Goal: Information Seeking & Learning: Learn about a topic

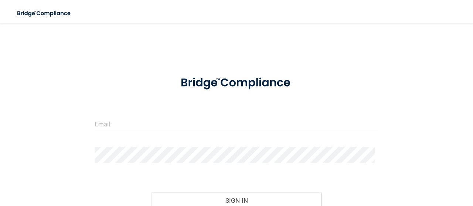
scroll to position [37, 0]
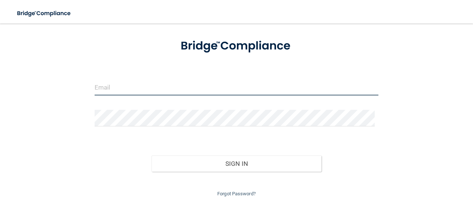
click at [111, 82] on input "email" at bounding box center [237, 87] width 284 height 17
type input "[EMAIL_ADDRESS][DOMAIN_NAME]"
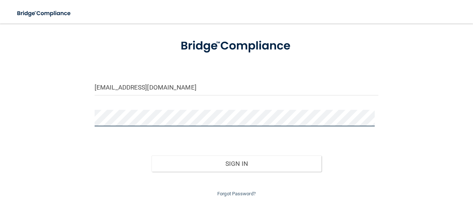
click at [151, 156] on button "Sign In" at bounding box center [236, 164] width 170 height 16
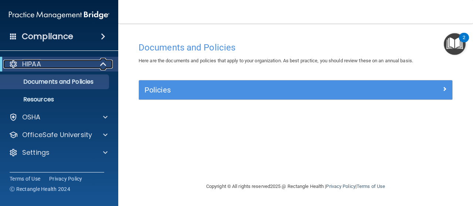
click at [70, 66] on div "HIPAA" at bounding box center [48, 64] width 91 height 9
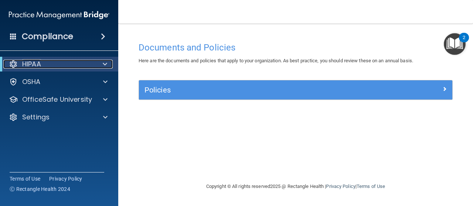
click at [100, 66] on div at bounding box center [104, 64] width 18 height 9
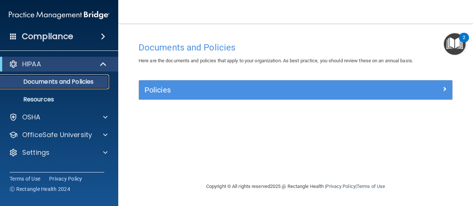
click at [82, 86] on p "Documents and Policies" at bounding box center [55, 81] width 101 height 7
click at [94, 81] on p "Documents and Policies" at bounding box center [55, 81] width 101 height 7
click at [170, 80] on div "Policies Select All (Unselect 0) Unselect All Print Selected (0) Acceptable Use…" at bounding box center [295, 90] width 314 height 20
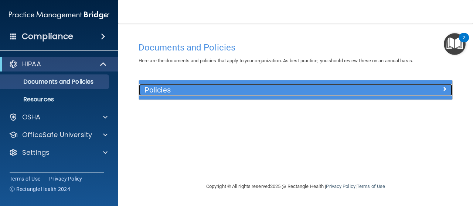
click at [170, 94] on div "Policies" at bounding box center [256, 90] width 235 height 12
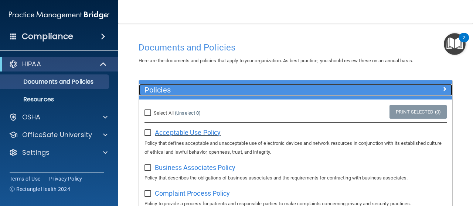
scroll to position [74, 0]
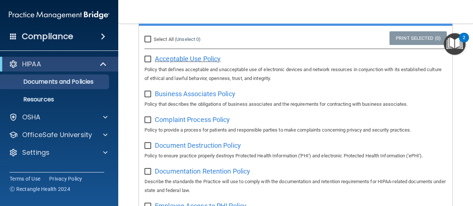
click at [170, 60] on span "Acceptable Use Policy" at bounding box center [188, 59] width 66 height 8
click at [151, 60] on input "checkbox" at bounding box center [148, 60] width 8 height 6
checkbox input "true"
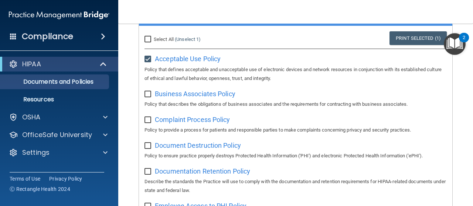
click at [145, 93] on input "checkbox" at bounding box center [148, 95] width 8 height 6
checkbox input "true"
click at [180, 95] on span "Business Associates Policy" at bounding box center [195, 94] width 81 height 8
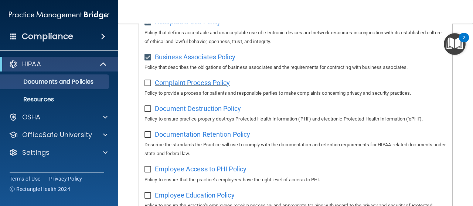
click at [191, 81] on span "Complaint Process Policy" at bounding box center [192, 83] width 75 height 8
click at [189, 85] on span "Complaint Process Policy" at bounding box center [192, 83] width 75 height 8
click at [188, 110] on span "Document Destruction Policy" at bounding box center [198, 109] width 86 height 8
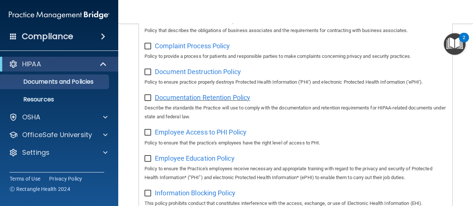
click at [178, 96] on span "Documentation Retention Policy" at bounding box center [202, 98] width 95 height 8
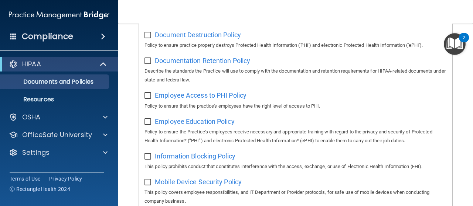
scroll to position [222, 0]
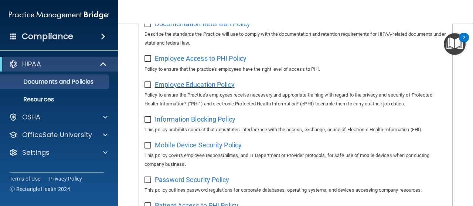
click at [200, 85] on span "Employee Education Policy" at bounding box center [195, 85] width 80 height 8
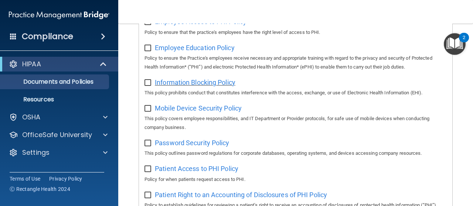
click at [207, 85] on span "Information Blocking Policy" at bounding box center [195, 83] width 81 height 8
click at [199, 106] on span "Mobile Device Security Policy" at bounding box center [198, 109] width 87 height 8
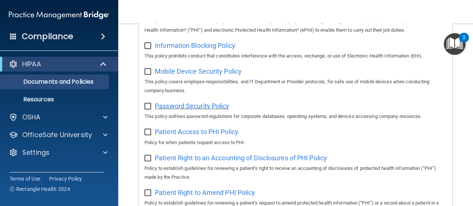
click at [185, 106] on span "Password Security Policy" at bounding box center [192, 106] width 74 height 8
click at [198, 134] on span "Patient Access to PHI Policy" at bounding box center [196, 132] width 83 height 8
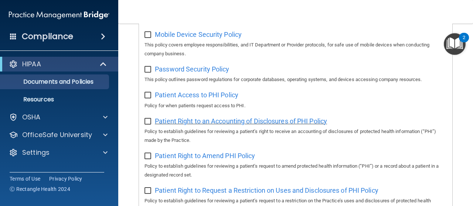
click at [188, 120] on span "Patient Right to an Accounting of Disclosures of PHI Policy" at bounding box center [241, 121] width 172 height 8
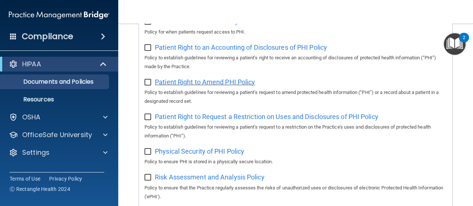
click at [191, 82] on span "Patient Right to Amend PHI Policy" at bounding box center [205, 82] width 100 height 8
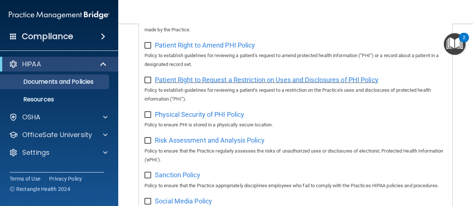
click at [181, 78] on span "Patient Right to Request a Restriction on Uses and Disclosures of PHI Policy" at bounding box center [266, 80] width 223 height 8
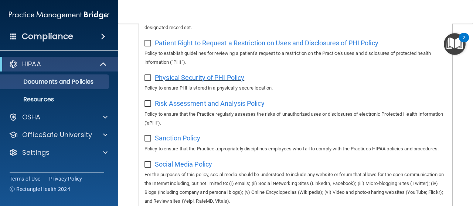
click at [198, 76] on span "Physical Security of PHI Policy" at bounding box center [199, 78] width 89 height 8
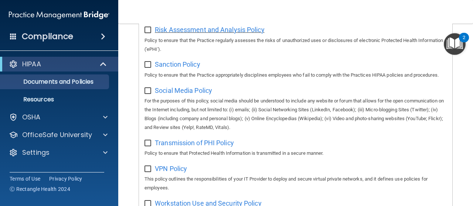
click at [183, 29] on span "Risk Assessment and Analysis Policy" at bounding box center [210, 30] width 110 height 8
click at [172, 71] on div "Sanction Policy Policy to ensure that the Practice appropriately disciplines em…" at bounding box center [295, 68] width 302 height 21
click at [174, 68] on span "Sanction Policy" at bounding box center [177, 65] width 45 height 8
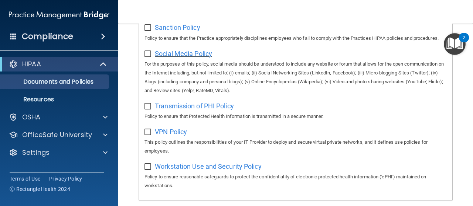
click at [183, 58] on span "Social Media Policy" at bounding box center [183, 54] width 57 height 8
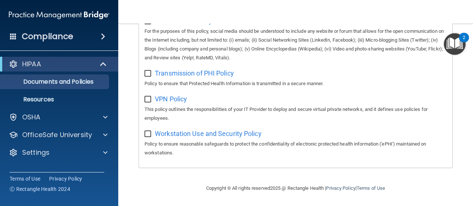
click at [175, 86] on p "Policy to ensure that Protected Health Information is transmitted in a secure m…" at bounding box center [295, 83] width 302 height 9
click at [177, 76] on span "Transmission of PHI Policy" at bounding box center [194, 73] width 79 height 8
click at [172, 110] on div "VPN Policy This policy outlines the responsibilities of your IT Provider to dep…" at bounding box center [295, 108] width 302 height 30
click at [174, 103] on span "VPN Policy" at bounding box center [171, 99] width 32 height 8
click at [205, 138] on span "Workstation Use and Security Policy" at bounding box center [208, 134] width 107 height 8
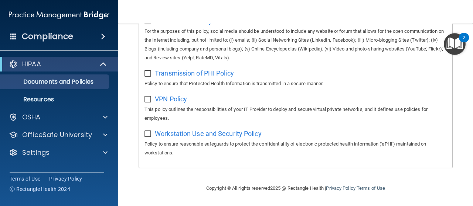
scroll to position [524, 0]
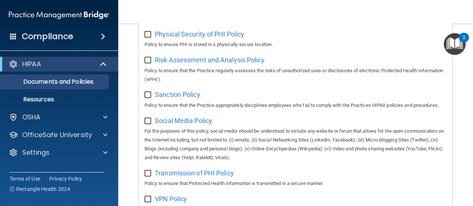
click at [448, 42] on img "Open Resource Center, 2 new notifications" at bounding box center [455, 44] width 22 height 22
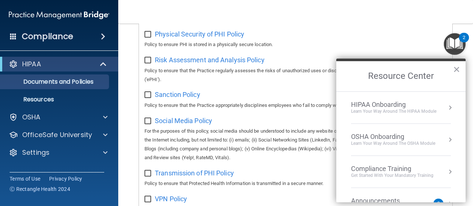
scroll to position [55, 0]
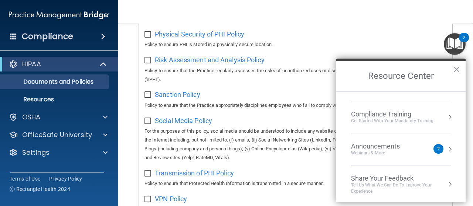
click at [407, 153] on div "Webinars & More" at bounding box center [383, 153] width 64 height 6
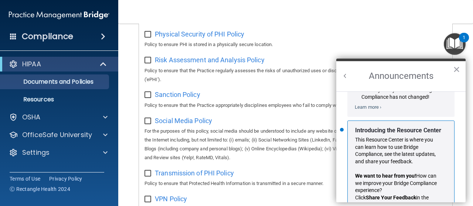
scroll to position [135, 0]
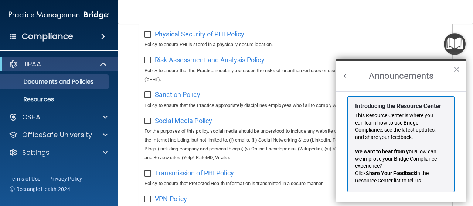
click at [455, 68] on button "×" at bounding box center [456, 70] width 7 height 12
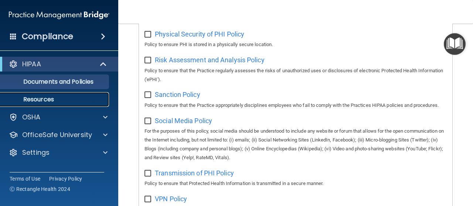
click at [58, 95] on link "Resources" at bounding box center [51, 99] width 116 height 15
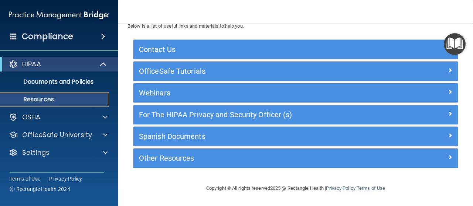
scroll to position [26, 0]
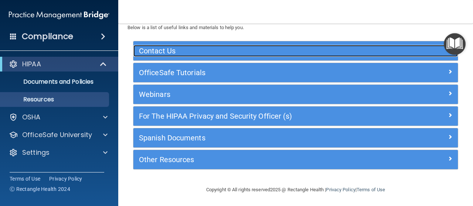
click at [310, 49] on h5 "Contact Us" at bounding box center [255, 51] width 232 height 8
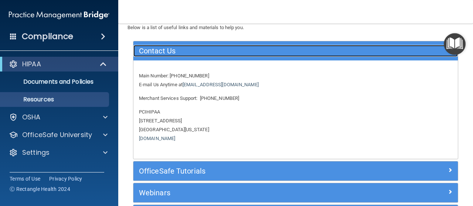
click at [309, 50] on h5 "Contact Us" at bounding box center [255, 51] width 232 height 8
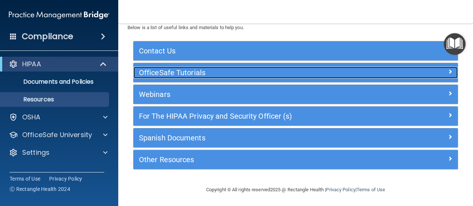
click at [208, 70] on h5 "OfficeSafe Tutorials" at bounding box center [255, 73] width 232 height 8
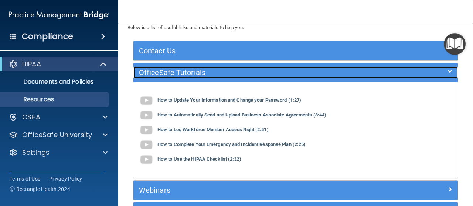
click at [213, 69] on h5 "OfficeSafe Tutorials" at bounding box center [255, 73] width 232 height 8
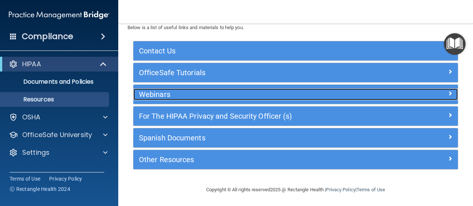
click at [210, 96] on h5 "Webinars" at bounding box center [255, 94] width 232 height 8
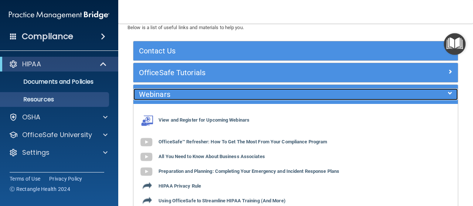
click at [210, 95] on h5 "Webinars" at bounding box center [255, 94] width 232 height 8
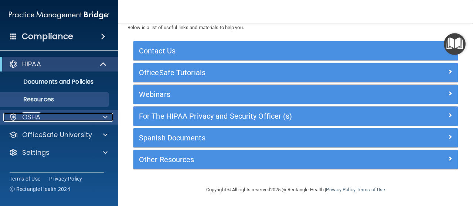
click at [77, 120] on div "OSHA" at bounding box center [49, 117] width 92 height 9
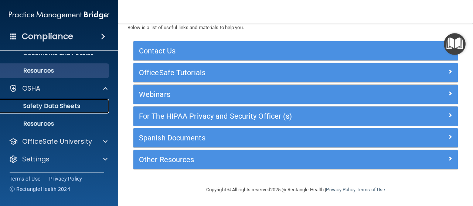
click at [68, 104] on p "Safety Data Sheets" at bounding box center [55, 106] width 101 height 7
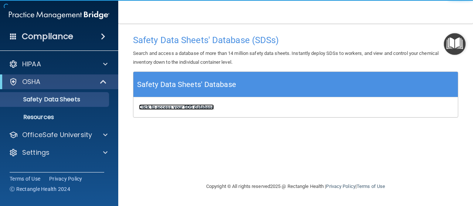
click at [191, 107] on b "Click to access your SDS database" at bounding box center [176, 108] width 75 height 6
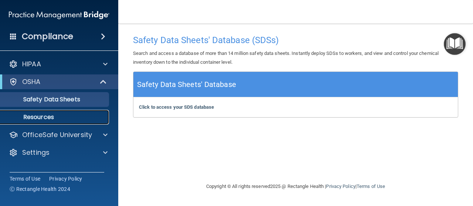
click at [45, 117] on p "Resources" at bounding box center [55, 117] width 101 height 7
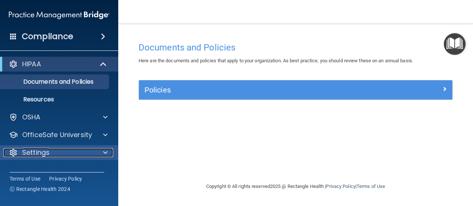
click at [59, 151] on div "Settings" at bounding box center [49, 152] width 92 height 9
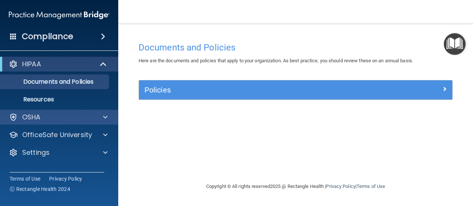
click at [49, 123] on div "OSHA" at bounding box center [59, 117] width 119 height 15
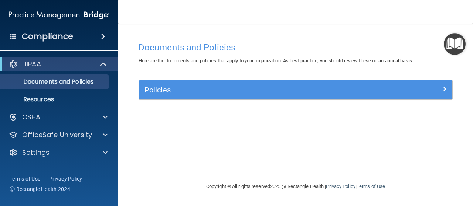
click at [114, 65] on div "HIPAA" at bounding box center [59, 64] width 118 height 15
click at [105, 34] on span at bounding box center [103, 36] width 4 height 9
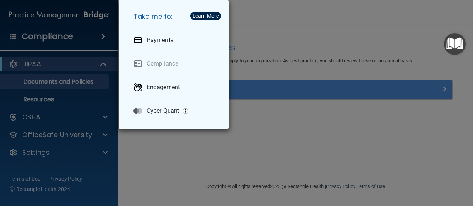
click at [100, 41] on div "Take me to: Payments Compliance Engagement Cyber Quant" at bounding box center [236, 103] width 473 height 206
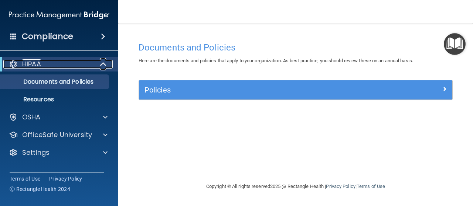
click at [103, 61] on span at bounding box center [104, 64] width 6 height 9
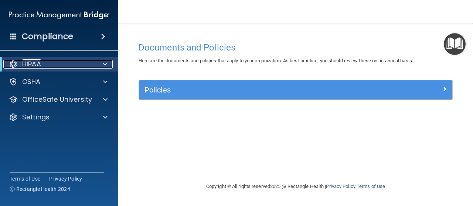
click at [103, 61] on span at bounding box center [105, 64] width 4 height 9
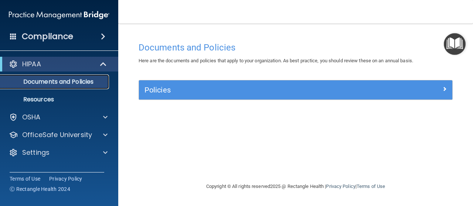
click at [99, 88] on link "Documents and Policies" at bounding box center [51, 82] width 116 height 15
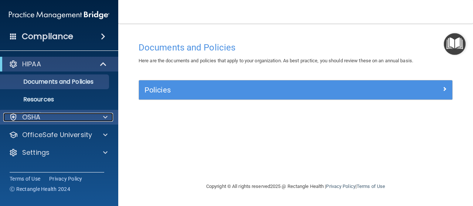
click at [106, 116] on span at bounding box center [105, 117] width 4 height 9
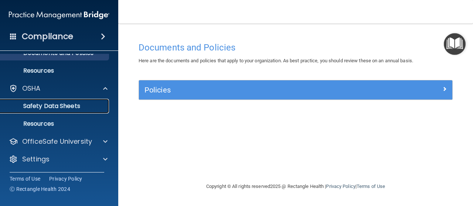
click at [69, 110] on link "Safety Data Sheets" at bounding box center [51, 106] width 116 height 15
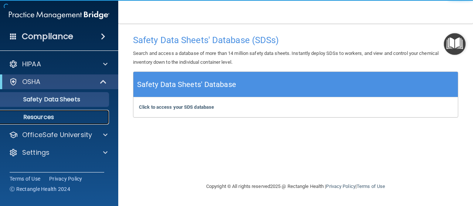
click at [62, 116] on p "Resources" at bounding box center [55, 117] width 101 height 7
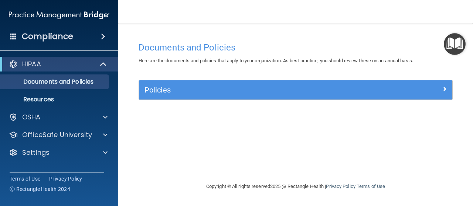
click at [65, 109] on div "HIPAA Documents and Policies Report an Incident Business Associates Emergency P…" at bounding box center [59, 110] width 119 height 112
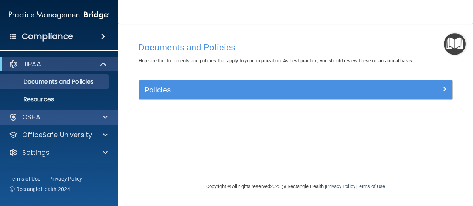
click at [59, 113] on div "OSHA" at bounding box center [59, 117] width 119 height 15
click at [94, 121] on div "OSHA" at bounding box center [49, 117] width 92 height 9
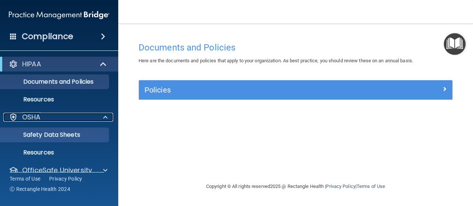
scroll to position [29, 0]
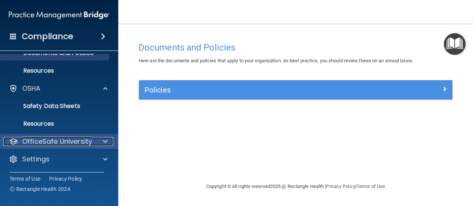
click at [57, 138] on p "OfficeSafe University" at bounding box center [57, 141] width 70 height 9
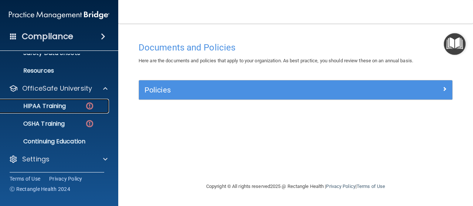
click at [73, 105] on div "HIPAA Training" at bounding box center [55, 106] width 101 height 7
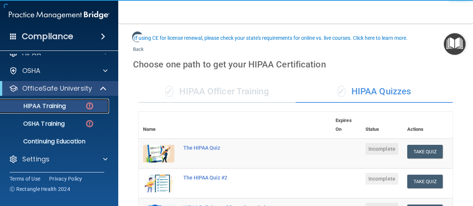
scroll to position [74, 0]
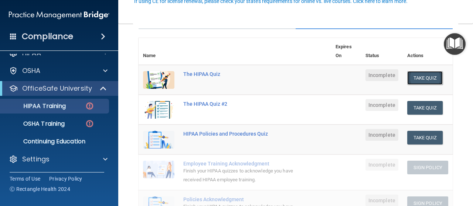
click at [424, 78] on button "Take Quiz" at bounding box center [424, 78] width 35 height 14
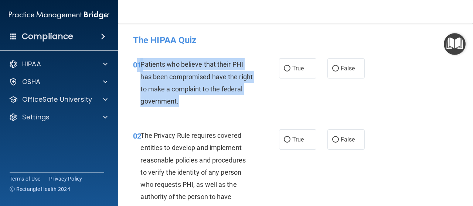
drag, startPoint x: 206, startPoint y: 101, endPoint x: 137, endPoint y: 60, distance: 80.0
click at [137, 60] on div "01 Patients who believe that their PHI has been compromised have the right to m…" at bounding box center [206, 84] width 168 height 53
copy div "1 Patients who believe that their PHI has been compromised have the right to ma…"
click at [284, 71] on input "True" at bounding box center [287, 69] width 7 height 6
radio input "true"
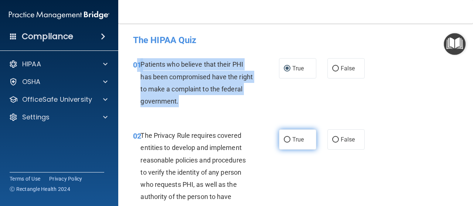
scroll to position [74, 0]
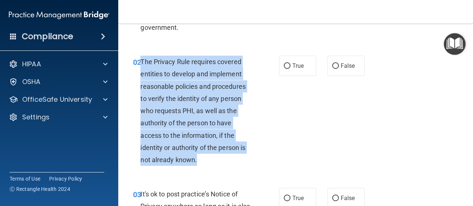
drag, startPoint x: 141, startPoint y: 64, endPoint x: 204, endPoint y: 156, distance: 111.7
click at [204, 156] on div "The Privacy Rule requires covered entities to develop and implement reasonable …" at bounding box center [199, 111] width 118 height 110
copy span "The Privacy Rule requires covered entities to develop and implement reasonable …"
click at [284, 67] on input "True" at bounding box center [287, 67] width 7 height 6
radio input "true"
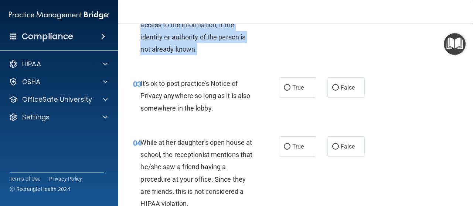
scroll to position [222, 0]
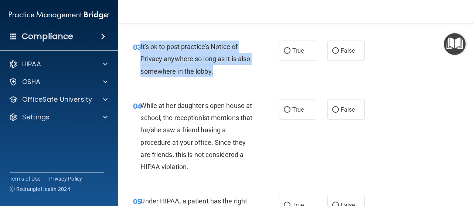
drag, startPoint x: 141, startPoint y: 48, endPoint x: 230, endPoint y: 68, distance: 91.0
click at [230, 68] on div "It's ok to post practice’s Notice of Privacy anywhere so long as it is also som…" at bounding box center [199, 59] width 118 height 37
copy span "It's ok to post practice’s Notice of Privacy anywhere so long as it is also som…"
click at [333, 51] on input "False" at bounding box center [335, 51] width 7 height 6
radio input "true"
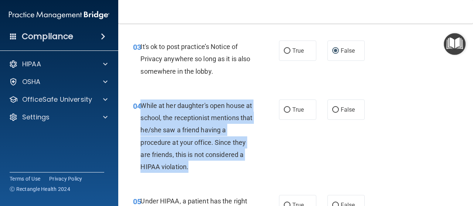
drag, startPoint x: 141, startPoint y: 105, endPoint x: 183, endPoint y: 150, distance: 61.7
click at [191, 172] on div "While at her daughter's open house at school, the receptionist mentions that he…" at bounding box center [199, 136] width 118 height 73
copy span "While at her daughter's open house at school, the receptionist mentions that he…"
click at [332, 110] on input "False" at bounding box center [335, 110] width 7 height 6
radio input "true"
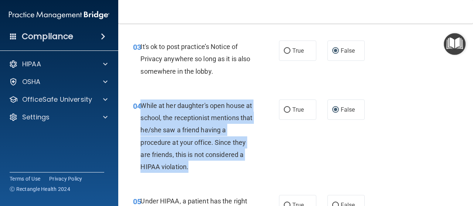
scroll to position [295, 0]
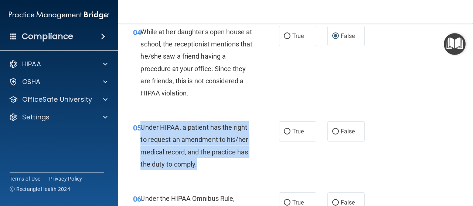
drag, startPoint x: 140, startPoint y: 130, endPoint x: 204, endPoint y: 164, distance: 73.0
click at [204, 164] on div "05 Under HIPAA, a patient has the right to request an amendment to his/her medi…" at bounding box center [206, 148] width 168 height 53
copy div "Under HIPAA, a patient has the right to request an amendment to his/her medical…"
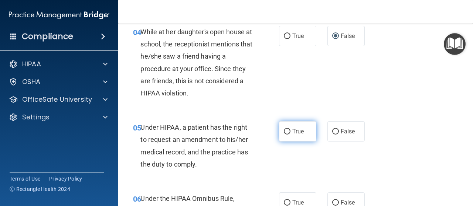
click at [299, 137] on label "True" at bounding box center [297, 132] width 37 height 20
click at [290, 135] on input "True" at bounding box center [287, 132] width 7 height 6
radio input "true"
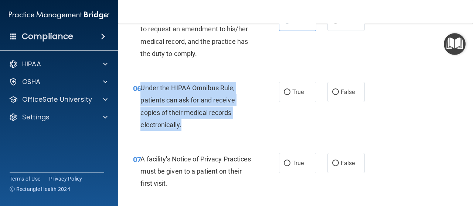
drag, startPoint x: 140, startPoint y: 86, endPoint x: 192, endPoint y: 131, distance: 69.7
click at [192, 131] on div "06 Under the HIPAA Omnibus Rule, patients can ask for and receive copies of the…" at bounding box center [206, 108] width 168 height 53
copy div "Under the HIPAA Omnibus Rule, patients can ask for and receive copies of their …"
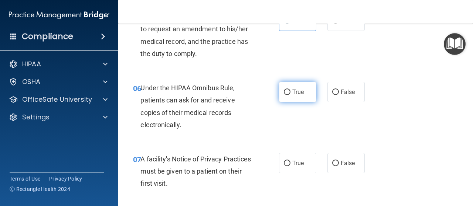
click at [284, 88] on label "True" at bounding box center [297, 92] width 37 height 20
click at [284, 90] on input "True" at bounding box center [287, 93] width 7 height 6
radio input "true"
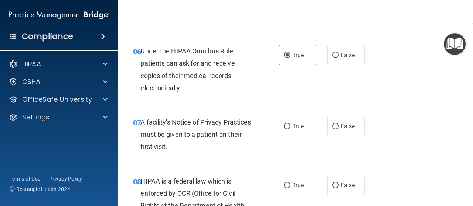
scroll to position [480, 0]
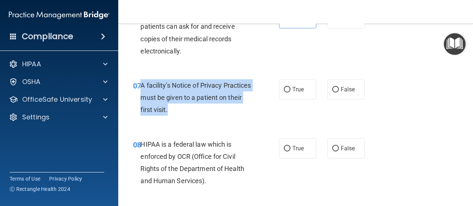
drag, startPoint x: 141, startPoint y: 82, endPoint x: 202, endPoint y: 119, distance: 70.9
click at [202, 119] on div "07 A facility's Notice of Privacy Practices must be given to a patient on their…" at bounding box center [206, 99] width 168 height 41
copy span "A facility's Notice of Privacy Practices must be given to a patient on their fi…"
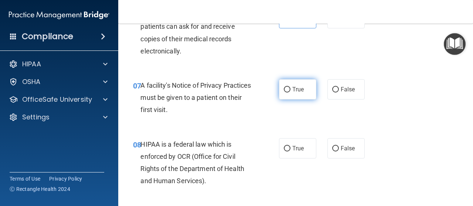
click at [289, 93] on label "True" at bounding box center [297, 89] width 37 height 20
click at [289, 93] on input "True" at bounding box center [287, 90] width 7 height 6
radio input "true"
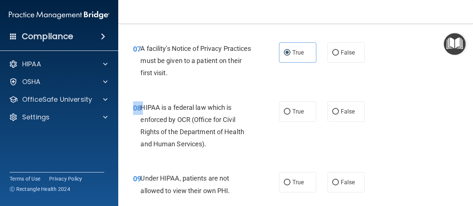
drag, startPoint x: 140, startPoint y: 109, endPoint x: 218, endPoint y: 157, distance: 91.4
click at [218, 157] on div "08 HIPAA is a federal law which is enforced by OCR (Office for Civil Rights of …" at bounding box center [295, 127] width 336 height 71
click at [145, 109] on span "HIPAA is a federal law which is enforced by OCR (Office for Civil Rights of the…" at bounding box center [191, 126] width 103 height 45
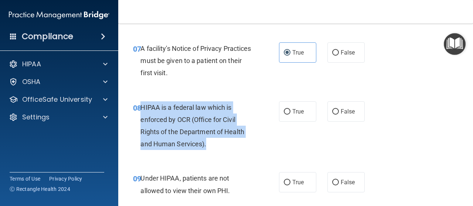
drag, startPoint x: 142, startPoint y: 106, endPoint x: 217, endPoint y: 149, distance: 86.3
click at [217, 149] on div "HIPAA is a federal law which is enforced by OCR (Office for Civil Rights of the…" at bounding box center [199, 126] width 118 height 49
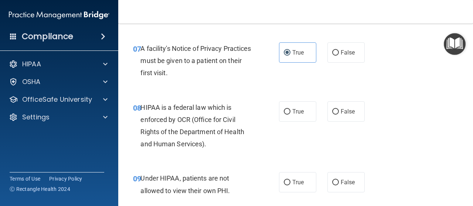
click at [204, 56] on div "A facility's Notice of Privacy Practices must be given to a patient on their fi…" at bounding box center [199, 60] width 118 height 37
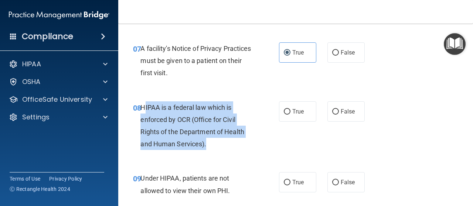
drag, startPoint x: 211, startPoint y: 149, endPoint x: 144, endPoint y: 101, distance: 81.7
click at [144, 102] on div "HIPAA is a federal law which is enforced by OCR (Office for Civil Rights of the…" at bounding box center [199, 126] width 118 height 49
copy span "IPAA is a federal law which is enforced by OCR (Office for Civil Rights of the …"
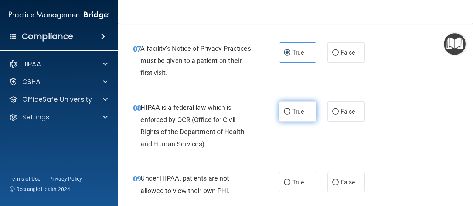
click at [292, 108] on span "True" at bounding box center [297, 111] width 11 height 7
click at [290, 109] on input "True" at bounding box center [287, 112] width 7 height 6
radio input "true"
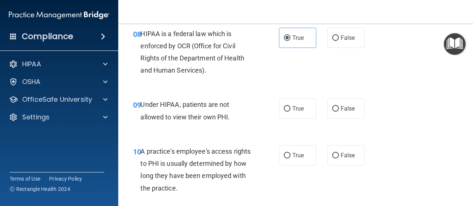
scroll to position [628, 0]
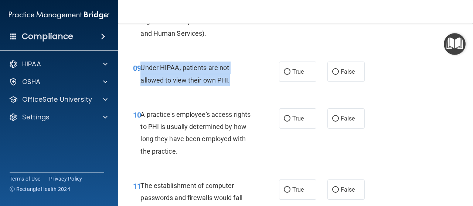
drag, startPoint x: 239, startPoint y: 80, endPoint x: 143, endPoint y: 65, distance: 97.6
click at [140, 65] on div "09 Under HIPAA, patients are not allowed to view their own PHI." at bounding box center [206, 76] width 168 height 28
copy div "Under HIPAA, patients are not allowed to view their own PHI."
click at [334, 72] on input "False" at bounding box center [335, 72] width 7 height 6
radio input "true"
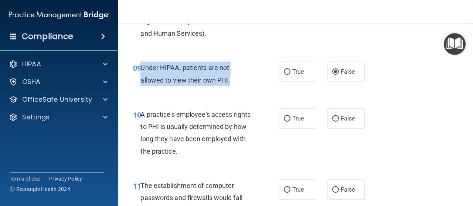
scroll to position [665, 0]
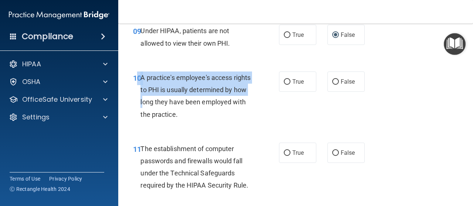
drag, startPoint x: 139, startPoint y: 81, endPoint x: 165, endPoint y: 98, distance: 31.7
click at [165, 98] on div "10 A practice's employee's access rights to PHI is usually determined by how lo…" at bounding box center [206, 98] width 168 height 53
click at [155, 90] on span "A practice's employee's access rights to PHI is usually determined by how long …" at bounding box center [195, 96] width 110 height 45
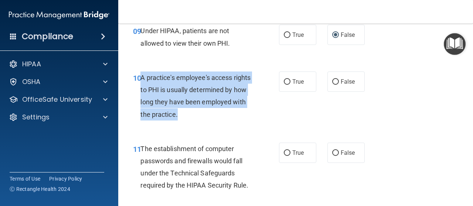
drag, startPoint x: 140, startPoint y: 76, endPoint x: 231, endPoint y: 114, distance: 98.4
click at [231, 114] on div "A practice's employee's access rights to PHI is usually determined by how long …" at bounding box center [199, 96] width 118 height 49
copy span "A practice's employee's access rights to PHI is usually determined by how long …"
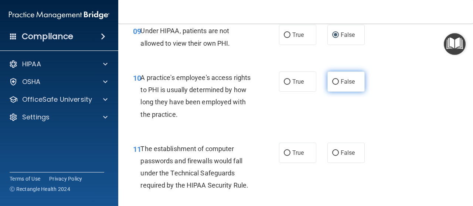
click at [342, 84] on span "False" at bounding box center [348, 81] width 14 height 7
click at [339, 84] on input "False" at bounding box center [335, 82] width 7 height 6
radio input "true"
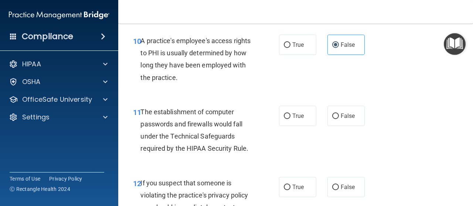
scroll to position [739, 0]
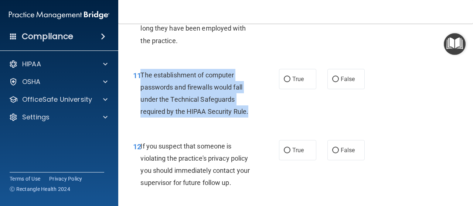
drag, startPoint x: 252, startPoint y: 112, endPoint x: 141, endPoint y: 71, distance: 118.4
click at [141, 71] on div "The establishment of computer passwords and firewalls would fall under the Tech…" at bounding box center [199, 93] width 118 height 49
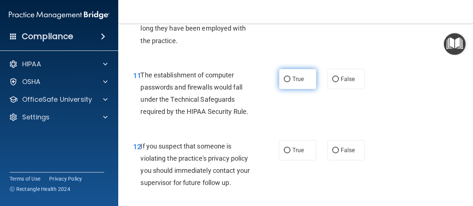
click at [292, 81] on span "True" at bounding box center [297, 79] width 11 height 7
click at [290, 81] on input "True" at bounding box center [287, 80] width 7 height 6
radio input "true"
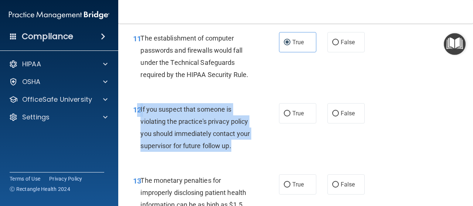
drag, startPoint x: 139, startPoint y: 109, endPoint x: 239, endPoint y: 148, distance: 106.5
click at [239, 148] on div "12 If you suspect that someone is violating the practice's privacy policy you s…" at bounding box center [206, 129] width 168 height 53
click at [173, 138] on div "If you suspect that someone is violating the practice's privacy policy you shou…" at bounding box center [199, 127] width 118 height 49
drag, startPoint x: 140, startPoint y: 108, endPoint x: 236, endPoint y: 152, distance: 104.8
click at [236, 152] on div "If you suspect that someone is violating the practice's privacy policy you shou…" at bounding box center [199, 127] width 118 height 49
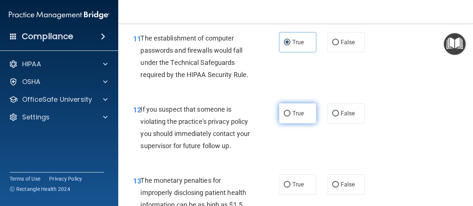
click at [285, 117] on label "True" at bounding box center [297, 113] width 37 height 20
click at [285, 117] on input "True" at bounding box center [287, 114] width 7 height 6
radio input "true"
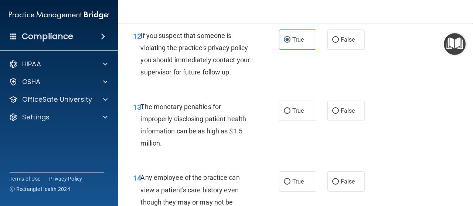
scroll to position [886, 0]
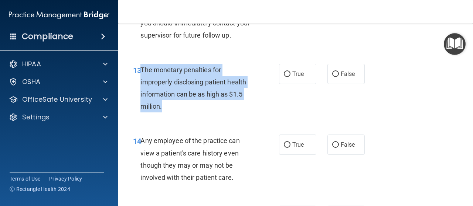
drag, startPoint x: 141, startPoint y: 68, endPoint x: 185, endPoint y: 86, distance: 47.9
click at [188, 107] on div "The monetary penalties for improperly disclosing patient health information can…" at bounding box center [199, 88] width 118 height 49
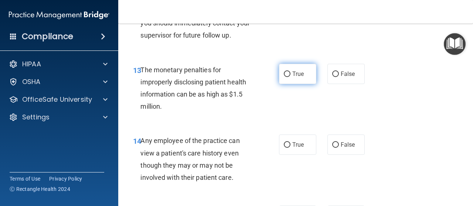
click at [299, 69] on label "True" at bounding box center [297, 74] width 37 height 20
click at [290, 72] on input "True" at bounding box center [287, 75] width 7 height 6
radio input "true"
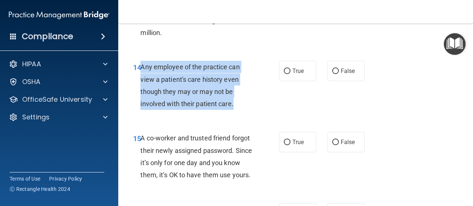
drag, startPoint x: 142, startPoint y: 65, endPoint x: 241, endPoint y: 113, distance: 110.0
click at [241, 113] on div "14 Any employee of the practice can view a patient's care history even though t…" at bounding box center [206, 87] width 168 height 53
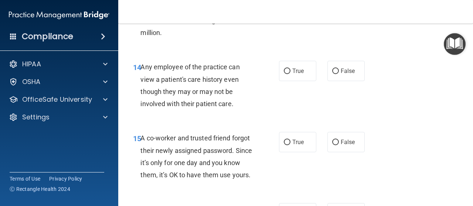
click at [319, 74] on div "True False" at bounding box center [324, 71] width 90 height 20
click at [342, 73] on span "False" at bounding box center [348, 71] width 14 height 7
click at [339, 73] on input "False" at bounding box center [335, 72] width 7 height 6
radio input "true"
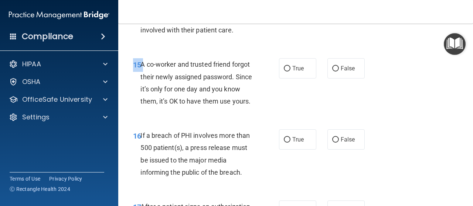
drag, startPoint x: 142, startPoint y: 62, endPoint x: 198, endPoint y: 125, distance: 83.9
click at [199, 120] on div "15 A co-worker and trusted friend forgot their newly assigned password. Since i…" at bounding box center [295, 84] width 336 height 71
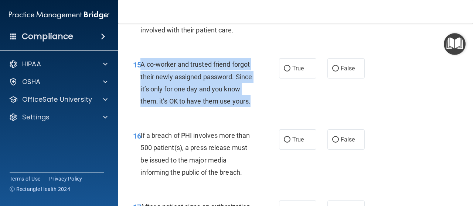
drag, startPoint x: 190, startPoint y: 116, endPoint x: 141, endPoint y: 63, distance: 71.9
click at [141, 63] on div "A co-worker and trusted friend forgot their newly assigned password. Since it’s…" at bounding box center [199, 82] width 118 height 49
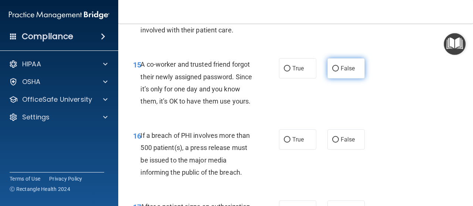
click at [343, 68] on span "False" at bounding box center [348, 68] width 14 height 7
click at [339, 68] on input "False" at bounding box center [335, 69] width 7 height 6
radio input "true"
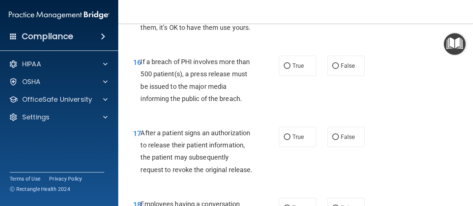
scroll to position [1071, 0]
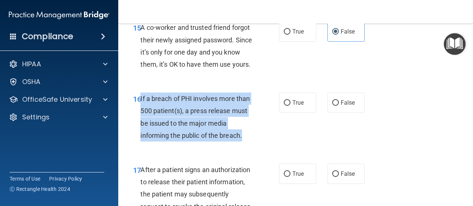
drag, startPoint x: 250, startPoint y: 150, endPoint x: 141, endPoint y: 113, distance: 114.7
click at [141, 113] on div "If a breach of PHI involves more than 500 patient(s), a press release must be i…" at bounding box center [199, 117] width 118 height 49
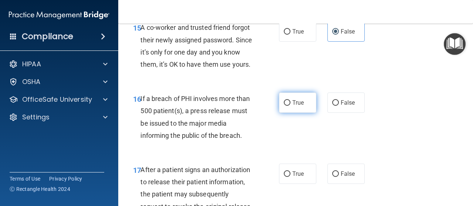
click at [292, 106] on span "True" at bounding box center [297, 102] width 11 height 7
click at [290, 106] on input "True" at bounding box center [287, 103] width 7 height 6
radio input "true"
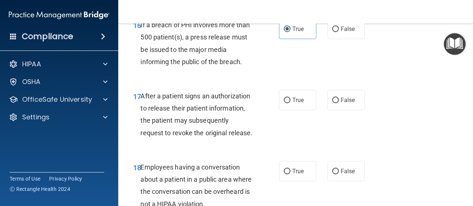
click at [144, 106] on span "After a patient signs an authorization to release their patient information, th…" at bounding box center [196, 114] width 112 height 45
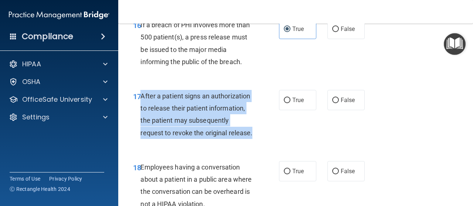
drag, startPoint x: 141, startPoint y: 107, endPoint x: 178, endPoint y: 137, distance: 47.2
click at [196, 139] on div "After a patient signs an authorization to release their patient information, th…" at bounding box center [199, 114] width 118 height 49
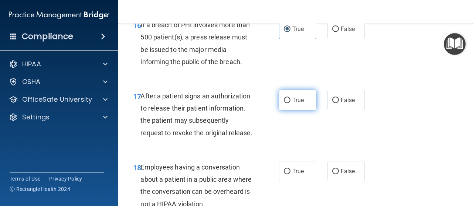
click at [293, 110] on label "True" at bounding box center [297, 100] width 37 height 20
click at [290, 103] on input "True" at bounding box center [287, 101] width 7 height 6
radio input "true"
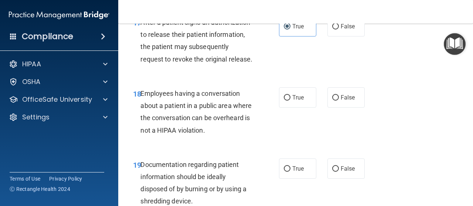
scroll to position [1256, 0]
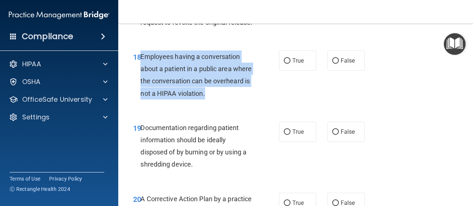
drag, startPoint x: 247, startPoint y: 122, endPoint x: 140, endPoint y: 77, distance: 115.7
click at [140, 77] on div "Employees having a conversation about a patient in a public area where the conv…" at bounding box center [199, 75] width 118 height 49
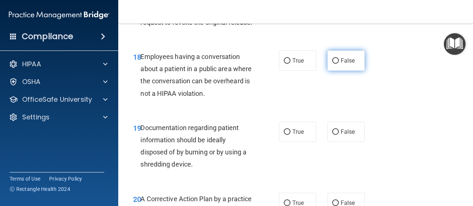
click at [333, 71] on label "False" at bounding box center [345, 61] width 37 height 20
click at [333, 64] on input "False" at bounding box center [335, 61] width 7 height 6
radio input "true"
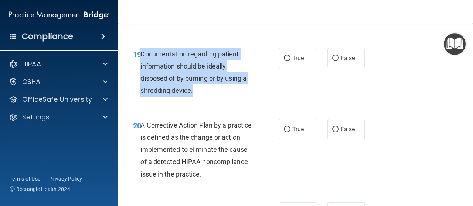
drag, startPoint x: 196, startPoint y: 115, endPoint x: 142, endPoint y: 79, distance: 64.9
click at [142, 79] on div "Documentation regarding patient information should be ideally disposed of by bu…" at bounding box center [199, 72] width 118 height 49
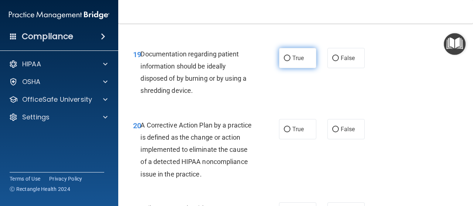
click at [299, 62] on span "True" at bounding box center [297, 58] width 11 height 7
click at [290, 61] on input "True" at bounding box center [287, 59] width 7 height 6
radio input "true"
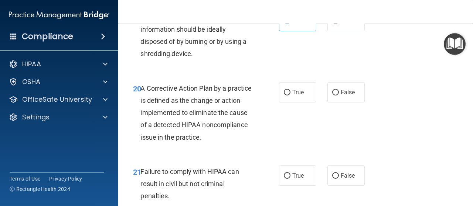
scroll to position [1403, 0]
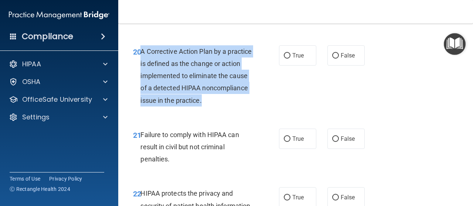
drag, startPoint x: 259, startPoint y: 127, endPoint x: 141, endPoint y: 76, distance: 128.4
click at [141, 76] on div "20 A Corrective Action Plan by a practice is defined as the change or action im…" at bounding box center [206, 77] width 168 height 65
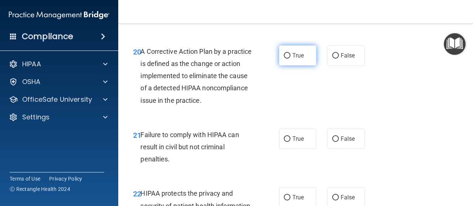
click at [300, 59] on span "True" at bounding box center [297, 55] width 11 height 7
click at [290, 59] on input "True" at bounding box center [287, 56] width 7 height 6
radio input "true"
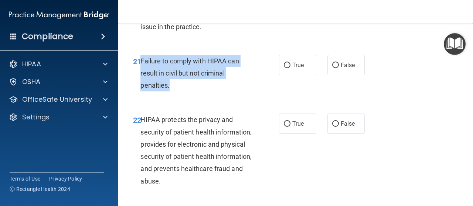
drag, startPoint x: 175, startPoint y: 110, endPoint x: 140, endPoint y: 81, distance: 45.4
click at [140, 81] on div "21 Failure to comply with HIPAA can result in civil but not criminal penalties." at bounding box center [206, 75] width 168 height 41
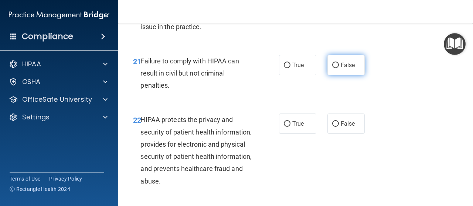
click at [341, 69] on span "False" at bounding box center [348, 65] width 14 height 7
click at [338, 68] on input "False" at bounding box center [335, 66] width 7 height 6
radio input "true"
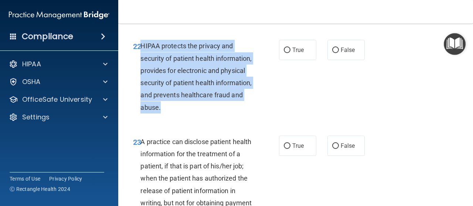
drag, startPoint x: 230, startPoint y: 136, endPoint x: 141, endPoint y: 69, distance: 111.9
click at [141, 69] on div "HIPAA protects the privacy and security of patient health information, provides…" at bounding box center [199, 76] width 118 height 73
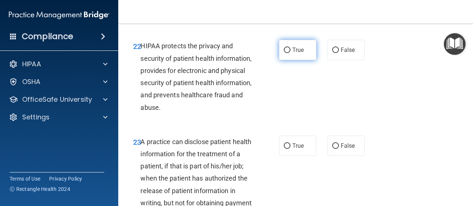
click at [292, 60] on label "True" at bounding box center [297, 50] width 37 height 20
click at [290, 53] on input "True" at bounding box center [287, 51] width 7 height 6
radio input "true"
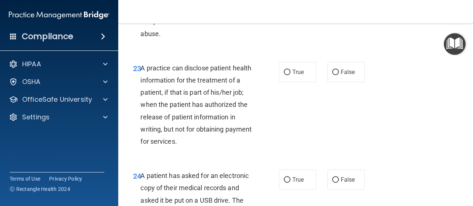
scroll to position [1662, 0]
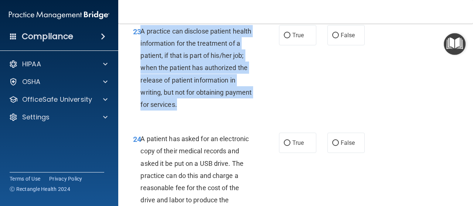
drag, startPoint x: 211, startPoint y: 130, endPoint x: 141, endPoint y: 54, distance: 103.0
click at [141, 54] on div "A practice can disclose patient health information for the treatment of a patie…" at bounding box center [199, 68] width 118 height 86
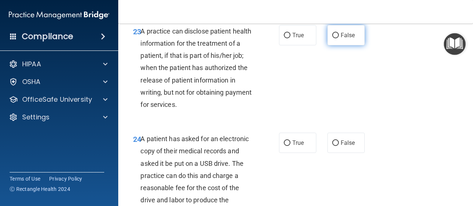
click at [346, 39] on span "False" at bounding box center [348, 35] width 14 height 7
click at [339, 38] on input "False" at bounding box center [335, 36] width 7 height 6
radio input "true"
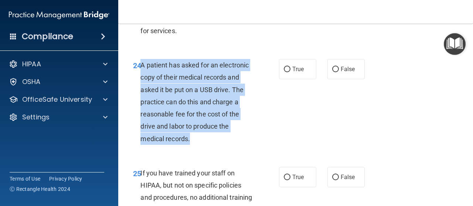
drag, startPoint x: 195, startPoint y: 166, endPoint x: 141, endPoint y: 87, distance: 95.3
click at [141, 87] on div "A patient has asked for an electronic copy of their medical records and asked i…" at bounding box center [199, 102] width 118 height 86
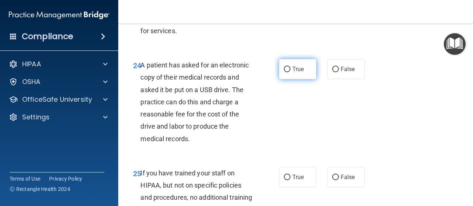
click at [292, 79] on label "True" at bounding box center [297, 69] width 37 height 20
click at [290, 72] on input "True" at bounding box center [287, 70] width 7 height 6
radio input "true"
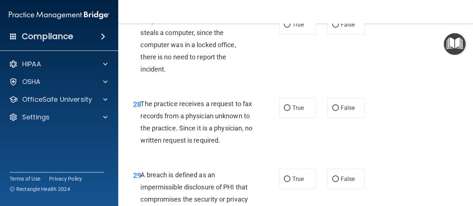
scroll to position [2224, 0]
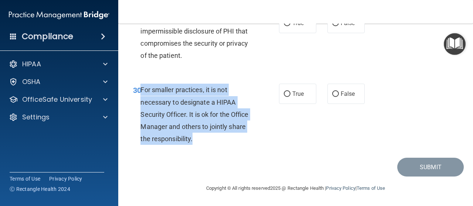
drag, startPoint x: 198, startPoint y: 141, endPoint x: 141, endPoint y: 86, distance: 79.9
click at [141, 86] on div "For smaller practices, it is not necessary to designate a HIPAA Security Office…" at bounding box center [199, 114] width 118 height 61
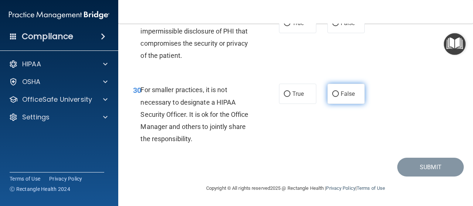
click at [346, 98] on span "False" at bounding box center [348, 93] width 14 height 7
click at [339, 97] on input "False" at bounding box center [335, 95] width 7 height 6
radio input "true"
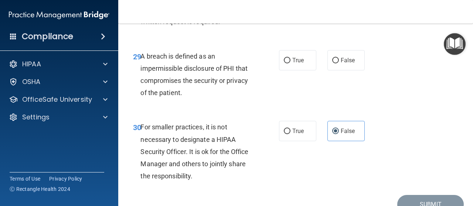
scroll to position [2113, 0]
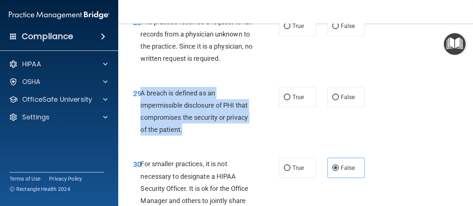
drag, startPoint x: 201, startPoint y: 171, endPoint x: 142, endPoint y: 128, distance: 72.9
click at [142, 128] on div "A breach is defined as an impermissible disclosure of PHI that compromises the …" at bounding box center [199, 111] width 118 height 49
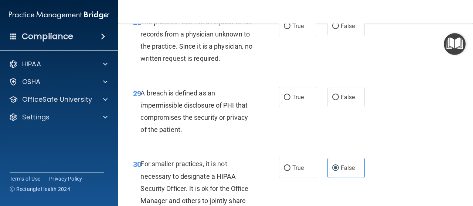
click at [172, 64] on div "The practice receives a request to fax records from a physician unknown to the …" at bounding box center [199, 40] width 118 height 49
click at [296, 101] on span "True" at bounding box center [297, 97] width 11 height 7
click at [290, 100] on input "True" at bounding box center [287, 98] width 7 height 6
radio input "true"
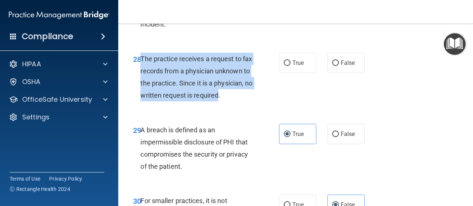
drag, startPoint x: 164, startPoint y: 138, endPoint x: 140, endPoint y: 82, distance: 60.5
click at [140, 82] on div "The practice receives a request to fax records from a physician unknown to the …" at bounding box center [199, 77] width 118 height 49
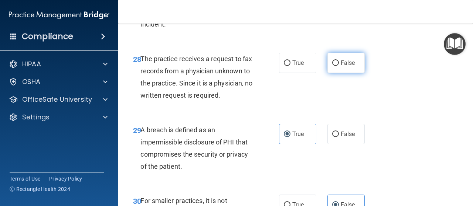
click at [332, 73] on label "False" at bounding box center [345, 63] width 37 height 20
click at [332, 66] on input "False" at bounding box center [335, 64] width 7 height 6
radio input "true"
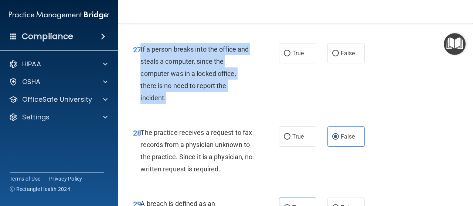
drag, startPoint x: 191, startPoint y: 118, endPoint x: 140, endPoint y: 72, distance: 68.2
click at [140, 72] on div "If a person breaks into the office and steals a computer, since the computer wa…" at bounding box center [199, 73] width 118 height 61
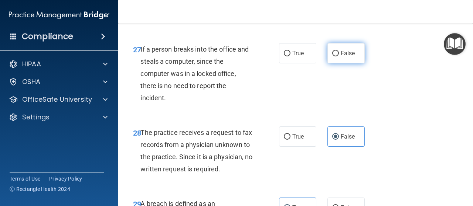
click at [336, 64] on label "False" at bounding box center [345, 53] width 37 height 20
click at [336, 57] on input "False" at bounding box center [335, 54] width 7 height 6
radio input "true"
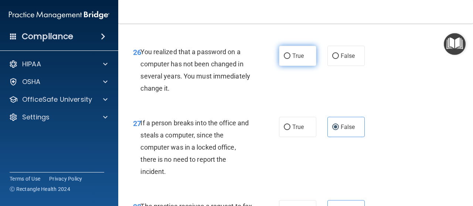
scroll to position [1892, 0]
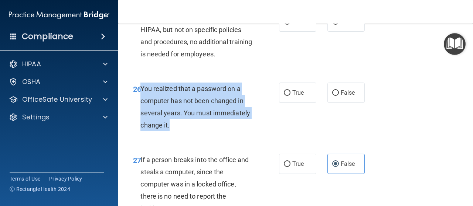
drag, startPoint x: 189, startPoint y: 155, endPoint x: 141, endPoint y: 113, distance: 63.1
click at [141, 113] on div "You realized that a password on a computer has not been changed in several year…" at bounding box center [199, 107] width 118 height 49
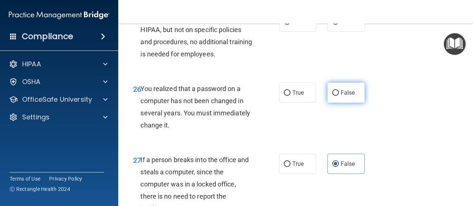
click at [335, 103] on label "False" at bounding box center [345, 93] width 37 height 20
click at [335, 96] on input "False" at bounding box center [335, 93] width 7 height 6
radio input "true"
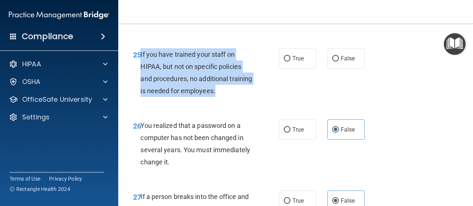
drag, startPoint x: 250, startPoint y: 119, endPoint x: 141, endPoint y: 78, distance: 116.5
click at [141, 78] on div "If you have trained your staff on HIPAA, but not on specific policies and proce…" at bounding box center [199, 72] width 118 height 49
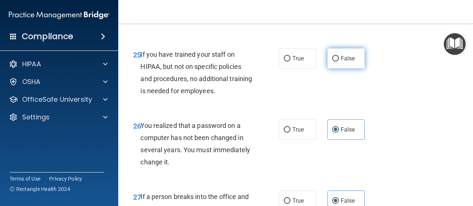
click at [335, 69] on label "False" at bounding box center [345, 58] width 37 height 20
click at [335, 62] on input "False" at bounding box center [335, 59] width 7 height 6
radio input "true"
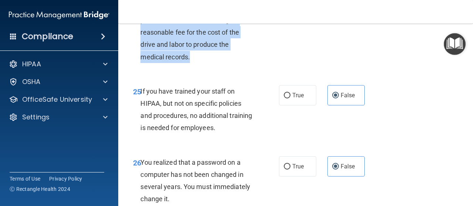
scroll to position [1744, 0]
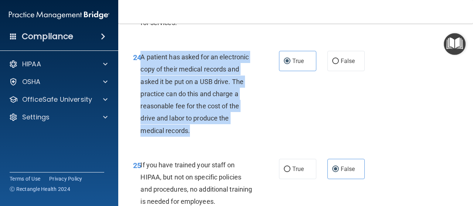
drag, startPoint x: 196, startPoint y: 83, endPoint x: 141, endPoint y: 83, distance: 54.3
click at [141, 83] on div "A patient has asked for an electronic copy of their medical records and asked i…" at bounding box center [199, 94] width 118 height 86
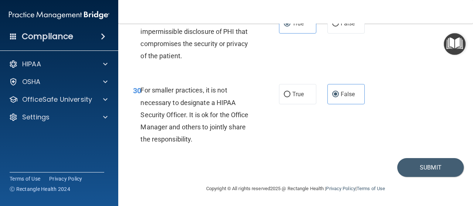
scroll to position [2224, 0]
click at [423, 167] on button "Submit" at bounding box center [430, 167] width 66 height 19
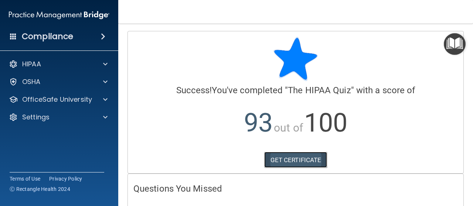
click at [314, 164] on link "GET CERTIFICATE" at bounding box center [295, 160] width 63 height 16
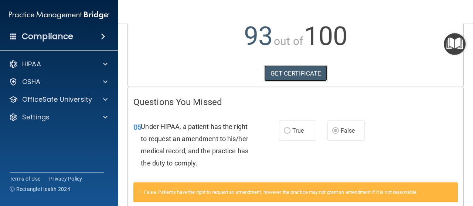
scroll to position [50, 0]
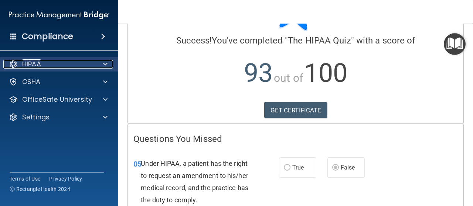
click at [55, 65] on div "HIPAA" at bounding box center [49, 64] width 92 height 9
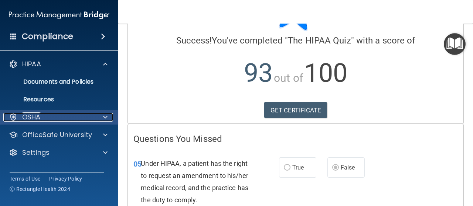
click at [79, 117] on div "OSHA" at bounding box center [49, 117] width 92 height 9
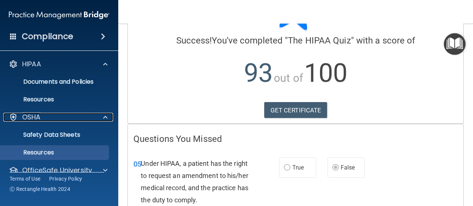
scroll to position [29, 0]
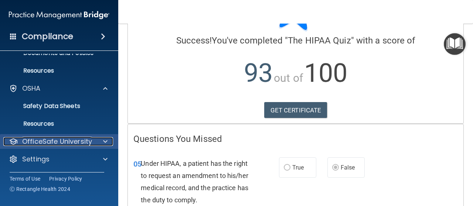
click at [83, 145] on p "OfficeSafe University" at bounding box center [57, 141] width 70 height 9
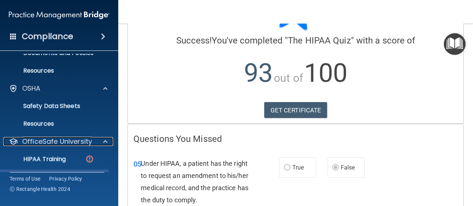
scroll to position [82, 0]
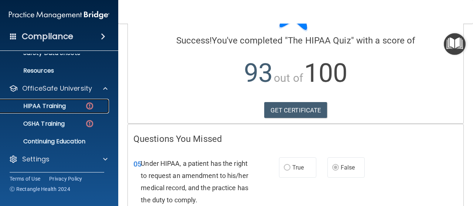
click at [92, 106] on img at bounding box center [89, 106] width 9 height 9
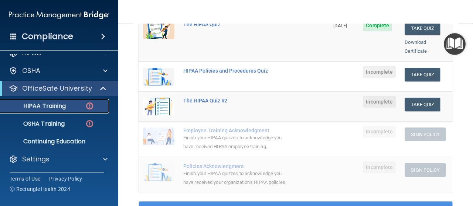
scroll to position [87, 0]
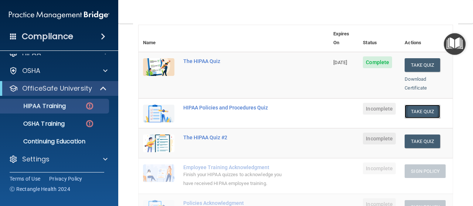
click at [421, 105] on button "Take Quiz" at bounding box center [421, 112] width 35 height 14
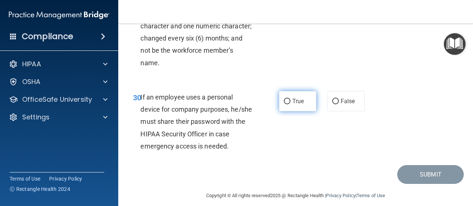
scroll to position [2432, 0]
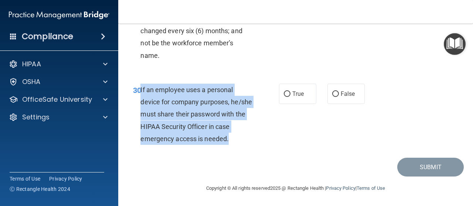
drag, startPoint x: 255, startPoint y: 141, endPoint x: 141, endPoint y: 93, distance: 124.1
click at [141, 93] on div "If an employee uses a personal device for company purposes, he/she must share t…" at bounding box center [199, 114] width 118 height 61
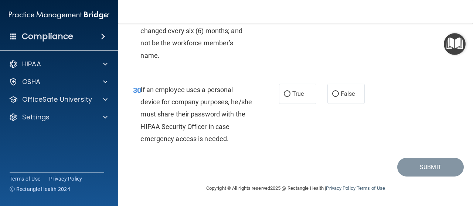
drag, startPoint x: 146, startPoint y: 92, endPoint x: 179, endPoint y: 64, distance: 42.9
click at [179, 64] on div "29 Passwords should contain a minimum of eight (8) characters with at least one…" at bounding box center [206, 21] width 168 height 90
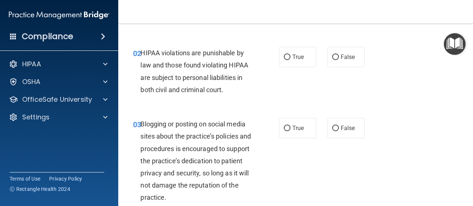
scroll to position [0, 0]
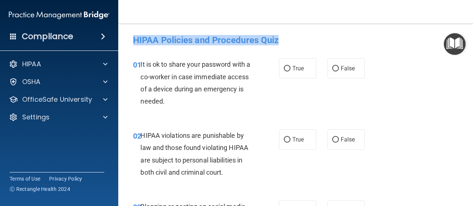
drag, startPoint x: 136, startPoint y: 36, endPoint x: 288, endPoint y: 40, distance: 152.6
click at [288, 40] on div "HIPAA Policies and Procedures Quiz" at bounding box center [295, 40] width 336 height 18
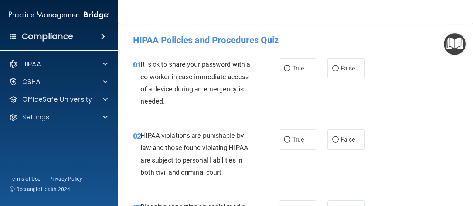
click at [131, 57] on div "01 It is ok to share your password with a co-worker in case immediate access of…" at bounding box center [295, 84] width 336 height 71
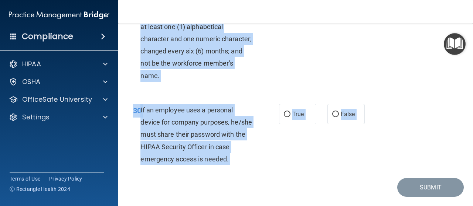
scroll to position [2432, 0]
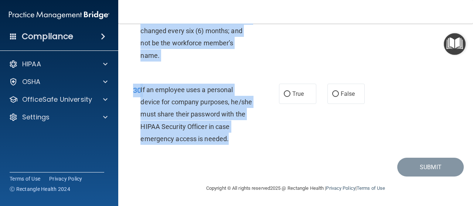
drag, startPoint x: 135, startPoint y: 61, endPoint x: 278, endPoint y: 148, distance: 167.5
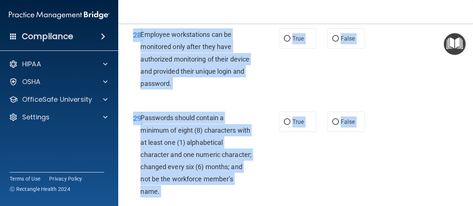
click at [425, 97] on div "28 Employee workstations can be monitored only after they have authorized monit…" at bounding box center [295, 60] width 336 height 83
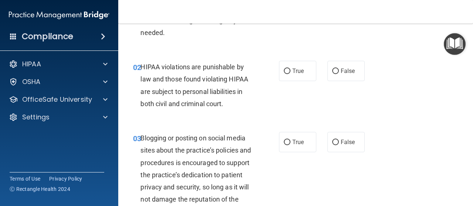
scroll to position [0, 0]
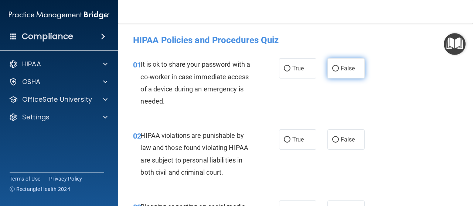
click at [341, 70] on span "False" at bounding box center [348, 68] width 14 height 7
click at [339, 70] on input "False" at bounding box center [335, 69] width 7 height 6
radio input "true"
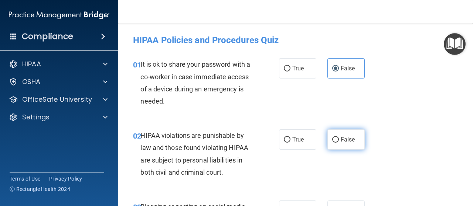
click at [345, 142] on span "False" at bounding box center [348, 139] width 14 height 7
click at [339, 142] on input "False" at bounding box center [335, 140] width 7 height 6
radio input "true"
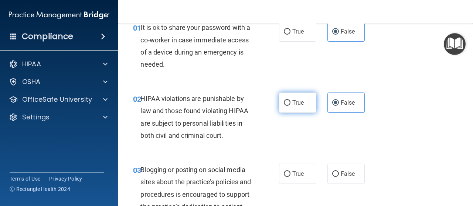
click at [293, 100] on span "True" at bounding box center [297, 102] width 11 height 7
click at [290, 100] on input "True" at bounding box center [287, 103] width 7 height 6
radio input "true"
radio input "false"
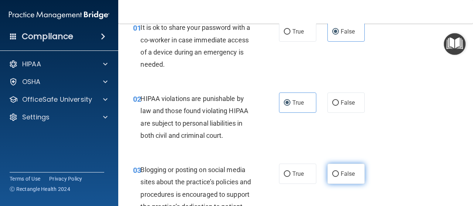
click at [341, 175] on span "False" at bounding box center [348, 174] width 14 height 7
click at [339, 175] on input "False" at bounding box center [335, 175] width 7 height 6
radio input "true"
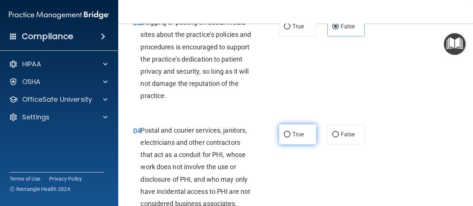
click at [295, 136] on span "True" at bounding box center [297, 134] width 11 height 7
click at [290, 136] on input "True" at bounding box center [287, 135] width 7 height 6
radio input "true"
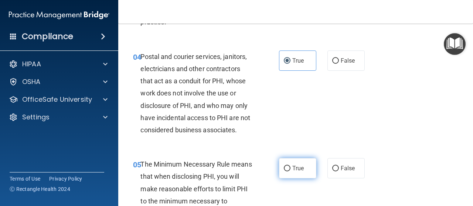
click at [292, 166] on span "True" at bounding box center [297, 168] width 11 height 7
click at [290, 166] on input "True" at bounding box center [287, 169] width 7 height 6
radio input "true"
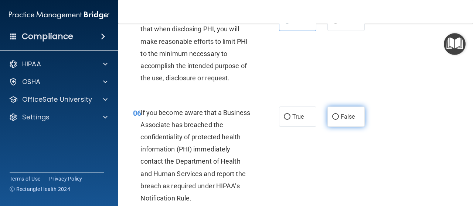
click at [336, 120] on label "False" at bounding box center [345, 117] width 37 height 20
click at [336, 120] on input "False" at bounding box center [335, 117] width 7 height 6
radio input "true"
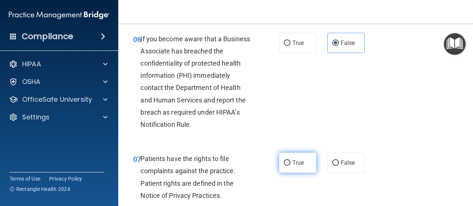
click at [304, 161] on label "True" at bounding box center [297, 163] width 37 height 20
click at [290, 161] on input "True" at bounding box center [287, 164] width 7 height 6
radio input "true"
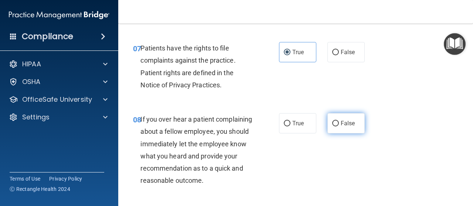
click at [341, 122] on span "False" at bounding box center [348, 123] width 14 height 7
click at [339, 122] on input "False" at bounding box center [335, 124] width 7 height 6
radio input "true"
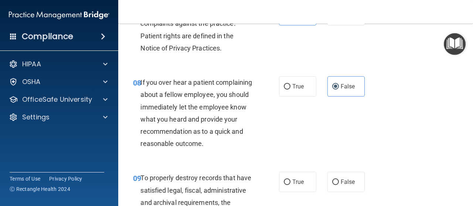
scroll to position [702, 0]
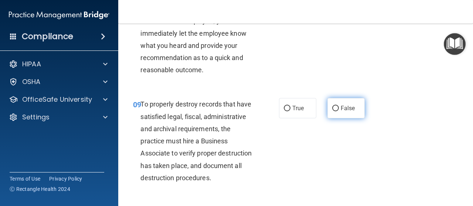
click at [336, 119] on label "False" at bounding box center [345, 108] width 37 height 20
click at [336, 112] on input "False" at bounding box center [335, 109] width 7 height 6
radio input "true"
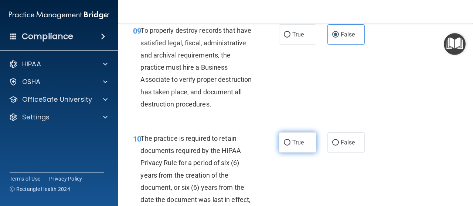
click at [293, 153] on label "True" at bounding box center [297, 143] width 37 height 20
click at [290, 146] on input "True" at bounding box center [287, 143] width 7 height 6
radio input "true"
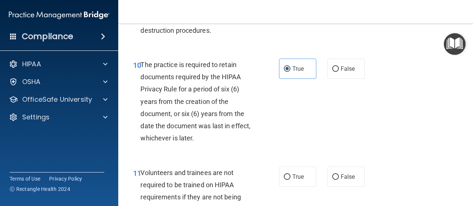
scroll to position [923, 0]
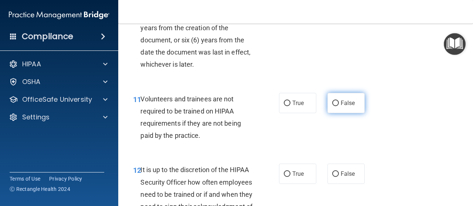
click at [349, 107] on span "False" at bounding box center [348, 103] width 14 height 7
click at [339, 106] on input "False" at bounding box center [335, 104] width 7 height 6
radio input "true"
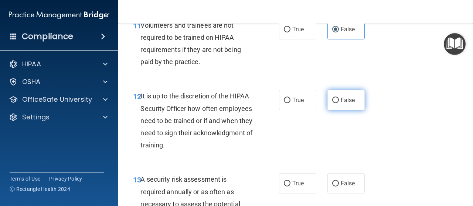
click at [341, 104] on span "False" at bounding box center [348, 100] width 14 height 7
click at [339, 103] on input "False" at bounding box center [335, 101] width 7 height 6
radio input "true"
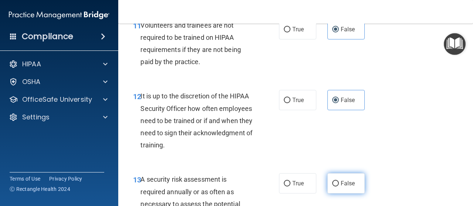
scroll to position [1071, 0]
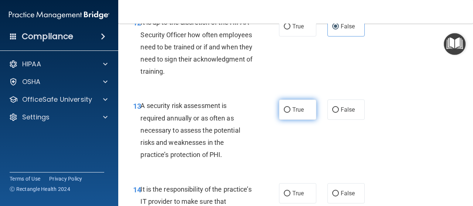
click at [292, 113] on span "True" at bounding box center [297, 109] width 11 height 7
click at [290, 113] on input "True" at bounding box center [287, 110] width 7 height 6
radio input "true"
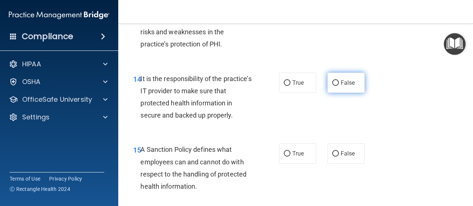
click at [352, 93] on label "False" at bounding box center [345, 83] width 37 height 20
click at [339, 86] on input "False" at bounding box center [335, 84] width 7 height 6
radio input "true"
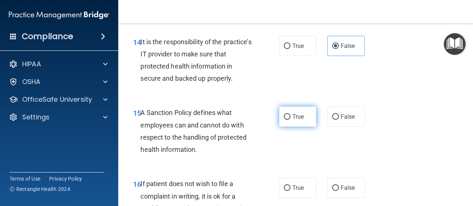
click at [292, 127] on label "True" at bounding box center [297, 117] width 37 height 20
click at [290, 120] on input "True" at bounding box center [287, 117] width 7 height 6
radio input "true"
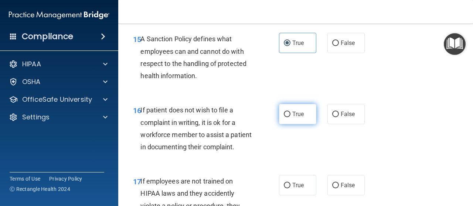
click at [287, 117] on input "True" at bounding box center [287, 115] width 7 height 6
radio input "true"
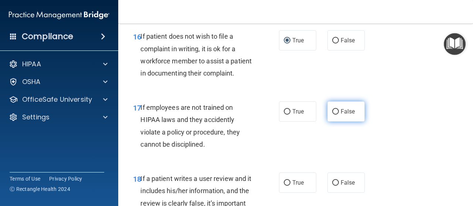
click at [348, 122] on label "False" at bounding box center [345, 112] width 37 height 20
click at [339, 115] on input "False" at bounding box center [335, 112] width 7 height 6
radio input "true"
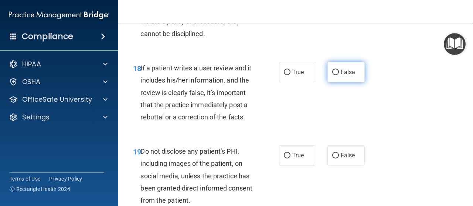
click at [341, 76] on span "False" at bounding box center [348, 72] width 14 height 7
click at [339, 75] on input "False" at bounding box center [335, 73] width 7 height 6
radio input "true"
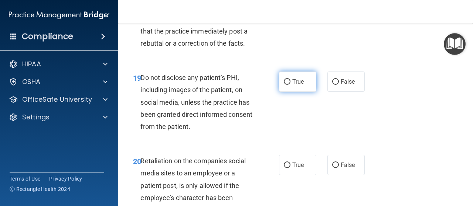
click at [284, 85] on input "True" at bounding box center [287, 82] width 7 height 6
radio input "true"
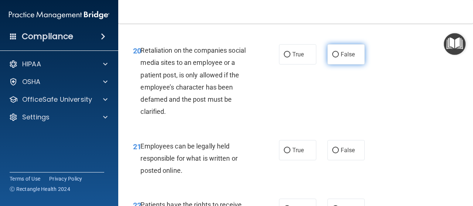
click at [341, 58] on span "False" at bounding box center [348, 54] width 14 height 7
click at [339, 58] on input "False" at bounding box center [335, 55] width 7 height 6
radio input "true"
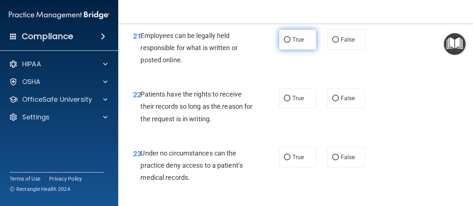
click at [284, 50] on label "True" at bounding box center [297, 40] width 37 height 20
click at [284, 43] on input "True" at bounding box center [287, 40] width 7 height 6
radio input "true"
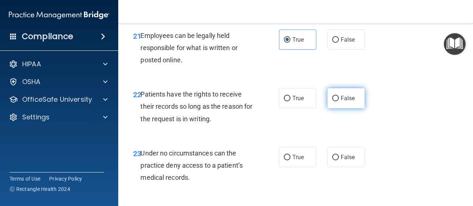
click at [341, 102] on span "False" at bounding box center [348, 98] width 14 height 7
click at [338, 102] on input "False" at bounding box center [335, 99] width 7 height 6
radio input "true"
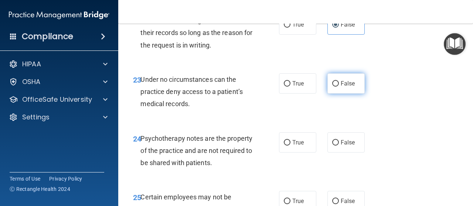
click at [341, 87] on span "False" at bounding box center [348, 83] width 14 height 7
click at [339, 87] on input "False" at bounding box center [335, 84] width 7 height 6
radio input "true"
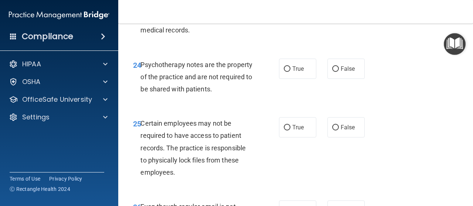
scroll to position [1957, 0]
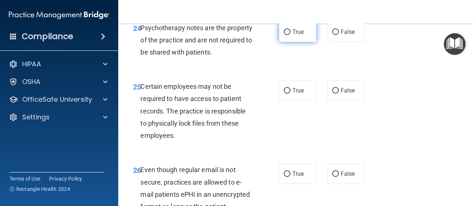
click at [283, 42] on label "True" at bounding box center [297, 32] width 37 height 20
click at [284, 35] on input "True" at bounding box center [287, 33] width 7 height 6
radio input "true"
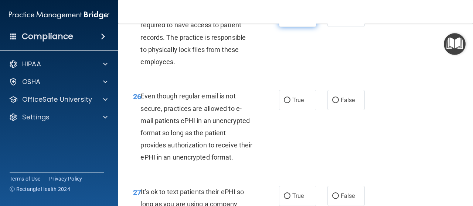
click at [293, 27] on label "True" at bounding box center [297, 17] width 37 height 20
click at [290, 20] on input "True" at bounding box center [287, 17] width 7 height 6
radio input "true"
click at [287, 110] on label "True" at bounding box center [297, 100] width 37 height 20
click at [287, 103] on input "True" at bounding box center [287, 101] width 7 height 6
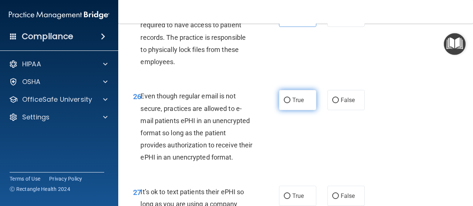
radio input "true"
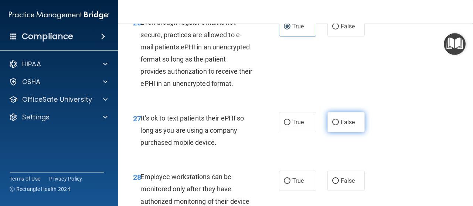
click at [333, 126] on input "False" at bounding box center [335, 123] width 7 height 6
radio input "true"
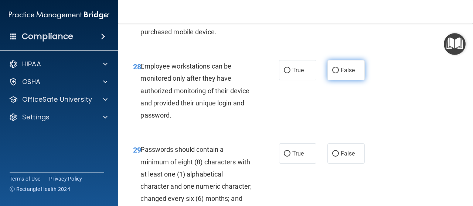
click at [346, 74] on span "False" at bounding box center [348, 70] width 14 height 7
click at [339, 73] on input "False" at bounding box center [335, 71] width 7 height 6
radio input "true"
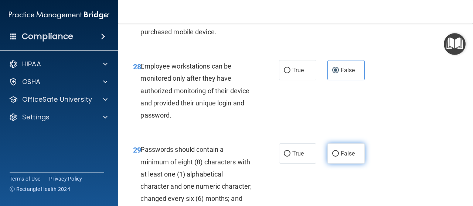
scroll to position [2290, 0]
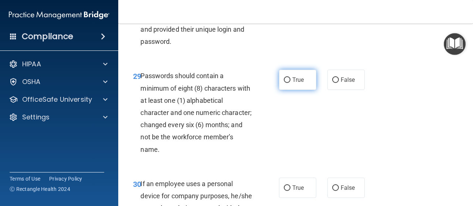
click at [294, 83] on span "True" at bounding box center [297, 79] width 11 height 7
click at [290, 83] on input "True" at bounding box center [287, 81] width 7 height 6
radio input "true"
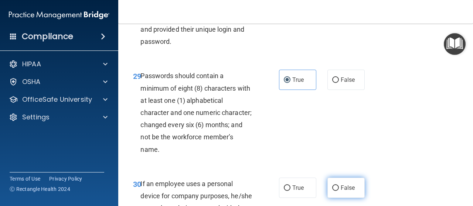
scroll to position [2401, 0]
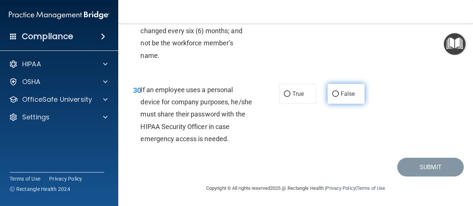
click at [328, 104] on label "False" at bounding box center [345, 94] width 37 height 20
click at [332, 97] on input "False" at bounding box center [335, 95] width 7 height 6
radio input "true"
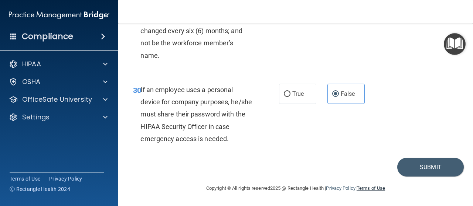
scroll to position [2432, 0]
click at [405, 166] on button "Submit" at bounding box center [430, 167] width 66 height 19
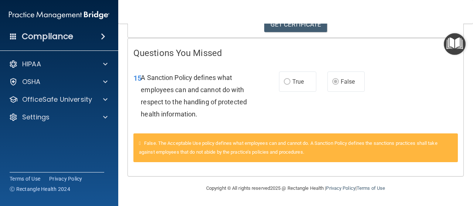
scroll to position [108, 0]
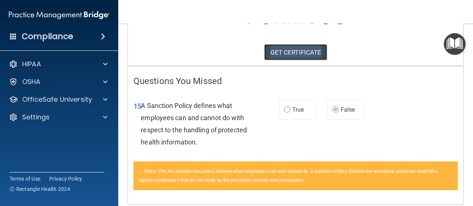
click at [283, 61] on link "GET CERTIFICATE" at bounding box center [295, 52] width 63 height 16
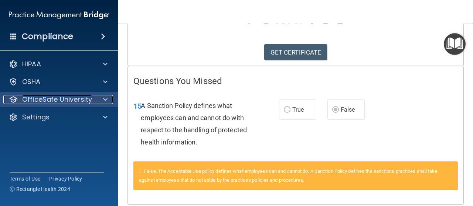
click at [69, 100] on p "OfficeSafe University" at bounding box center [57, 99] width 70 height 9
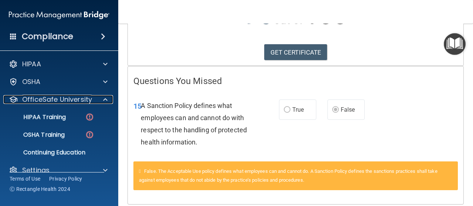
scroll to position [145, 0]
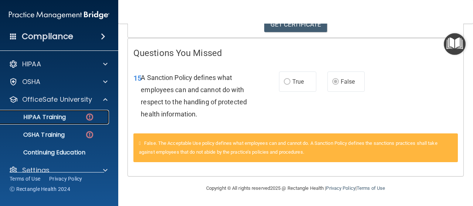
click at [79, 116] on div "HIPAA Training" at bounding box center [55, 117] width 101 height 7
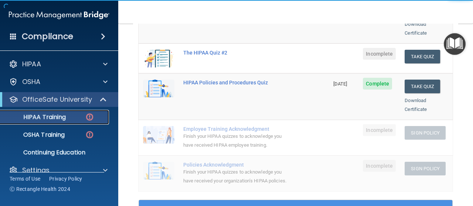
scroll to position [105, 0]
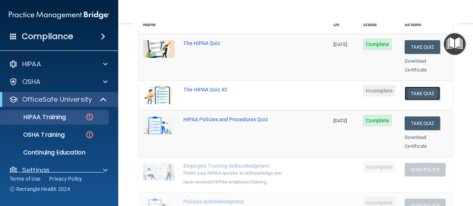
click at [416, 87] on button "Take Quiz" at bounding box center [421, 94] width 35 height 14
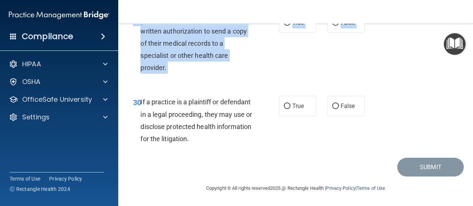
scroll to position [2199, 0]
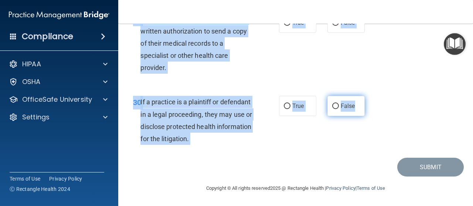
drag, startPoint x: 128, startPoint y: 66, endPoint x: 359, endPoint y: 107, distance: 234.9
click at [281, 86] on div "29 A doctor does not need the patient’s written authorization to send a copy of…" at bounding box center [295, 44] width 336 height 83
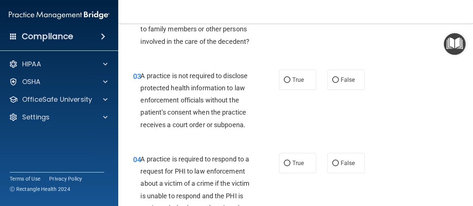
scroll to position [0, 0]
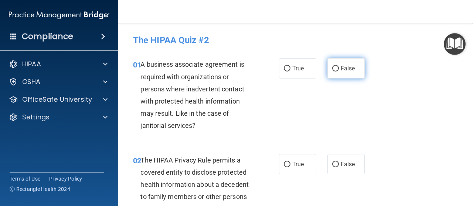
click at [327, 73] on label "False" at bounding box center [345, 68] width 37 height 20
click at [332, 72] on input "False" at bounding box center [335, 69] width 7 height 6
radio input "true"
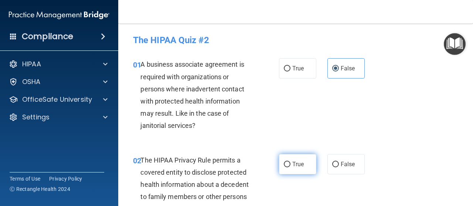
click at [295, 164] on span "True" at bounding box center [297, 164] width 11 height 7
click at [290, 164] on input "True" at bounding box center [287, 165] width 7 height 6
radio input "true"
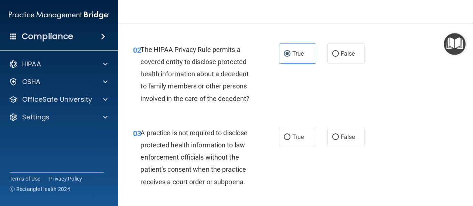
scroll to position [185, 0]
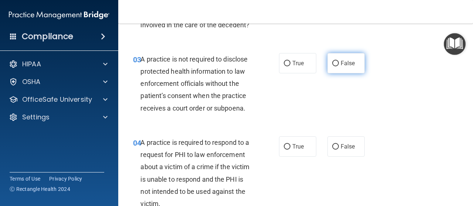
click at [341, 61] on span "False" at bounding box center [348, 63] width 14 height 7
click at [339, 61] on input "False" at bounding box center [335, 64] width 7 height 6
radio input "true"
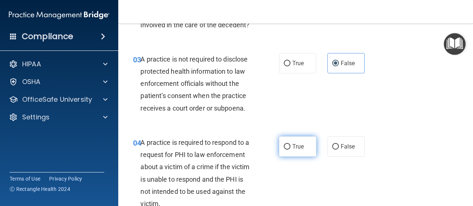
click at [296, 151] on label "True" at bounding box center [297, 147] width 37 height 20
click at [290, 150] on input "True" at bounding box center [287, 147] width 7 height 6
radio input "true"
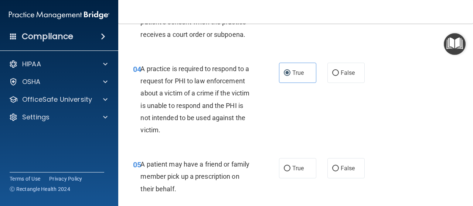
scroll to position [332, 0]
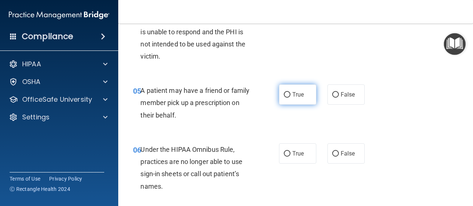
click at [286, 91] on label "True" at bounding box center [297, 95] width 37 height 20
click at [286, 92] on input "True" at bounding box center [287, 95] width 7 height 6
radio input "true"
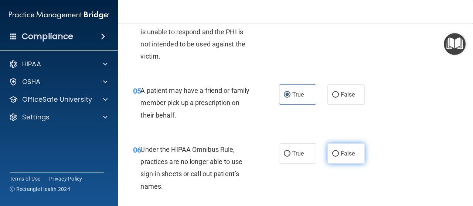
click at [341, 160] on label "False" at bounding box center [345, 154] width 37 height 20
click at [339, 157] on input "False" at bounding box center [335, 154] width 7 height 6
radio input "true"
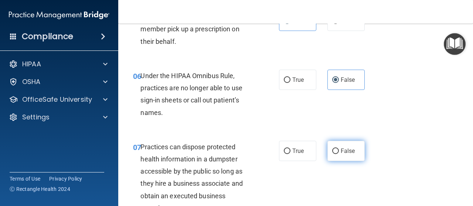
click at [349, 154] on span "False" at bounding box center [348, 151] width 14 height 7
click at [339, 154] on input "False" at bounding box center [335, 152] width 7 height 6
radio input "true"
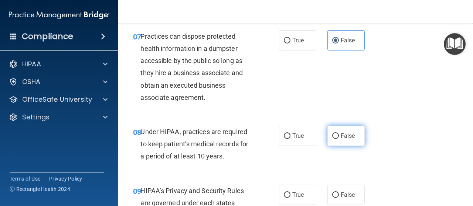
click at [349, 133] on span "False" at bounding box center [348, 136] width 14 height 7
click at [339, 134] on input "False" at bounding box center [335, 137] width 7 height 6
radio input "true"
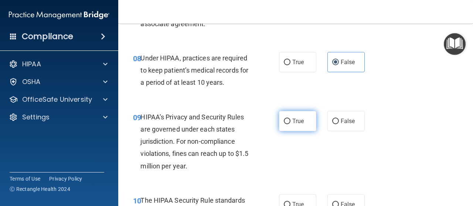
click at [286, 123] on input "True" at bounding box center [287, 122] width 7 height 6
radio input "true"
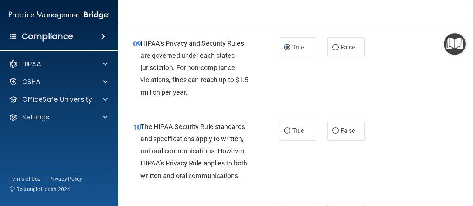
click at [332, 119] on div "10 The HIPAA Security Rule standards and specifications apply to written, not o…" at bounding box center [295, 153] width 336 height 83
click at [337, 123] on label "False" at bounding box center [345, 131] width 37 height 20
click at [337, 129] on input "False" at bounding box center [335, 132] width 7 height 6
radio input "true"
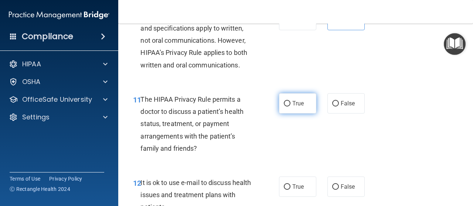
click at [293, 102] on span "True" at bounding box center [297, 103] width 11 height 7
click at [290, 102] on input "True" at bounding box center [287, 104] width 7 height 6
radio input "true"
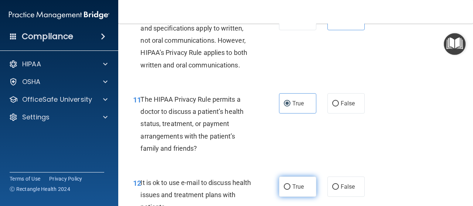
scroll to position [849, 0]
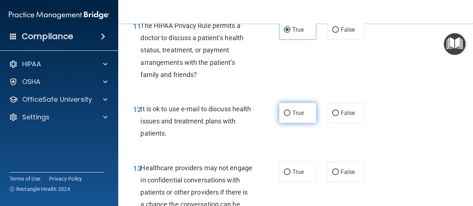
click at [293, 106] on label "True" at bounding box center [297, 113] width 37 height 20
click at [290, 111] on input "True" at bounding box center [287, 114] width 7 height 6
radio input "true"
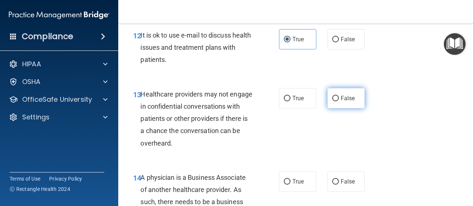
click at [341, 100] on span "False" at bounding box center [348, 98] width 14 height 7
click at [337, 100] on input "False" at bounding box center [335, 99] width 7 height 6
radio input "true"
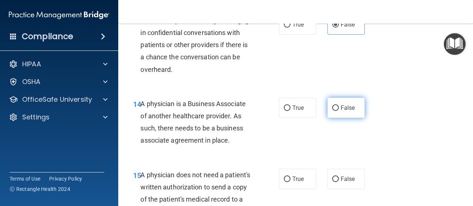
click at [343, 104] on label "False" at bounding box center [345, 108] width 37 height 20
click at [339, 106] on input "False" at bounding box center [335, 109] width 7 height 6
radio input "true"
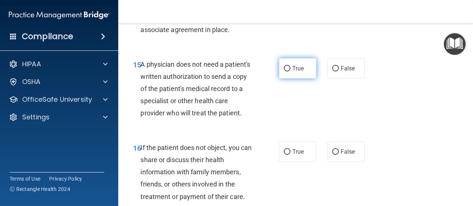
click at [279, 66] on label "True" at bounding box center [297, 68] width 37 height 20
click at [284, 66] on input "True" at bounding box center [287, 69] width 7 height 6
radio input "true"
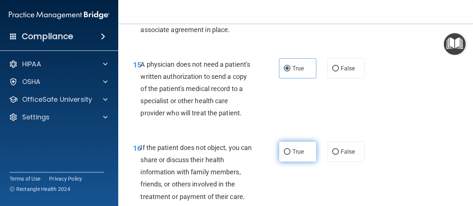
click at [292, 155] on span "True" at bounding box center [297, 151] width 11 height 7
click at [290, 155] on input "True" at bounding box center [287, 153] width 7 height 6
radio input "true"
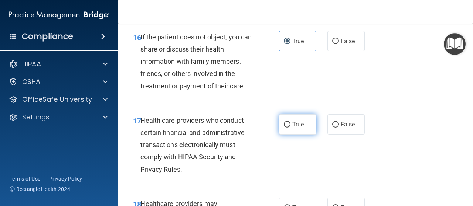
click at [287, 135] on label "True" at bounding box center [297, 124] width 37 height 20
click at [287, 128] on input "True" at bounding box center [287, 125] width 7 height 6
radio input "true"
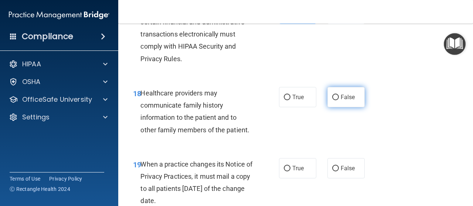
click at [341, 101] on span "False" at bounding box center [348, 97] width 14 height 7
click at [339, 100] on input "False" at bounding box center [335, 98] width 7 height 6
radio input "true"
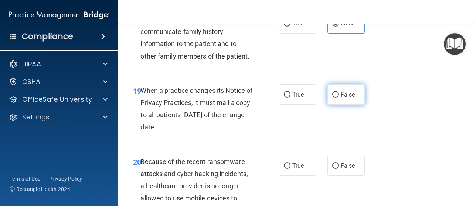
click at [330, 103] on label "False" at bounding box center [345, 95] width 37 height 20
click at [332, 98] on input "False" at bounding box center [335, 95] width 7 height 6
radio input "true"
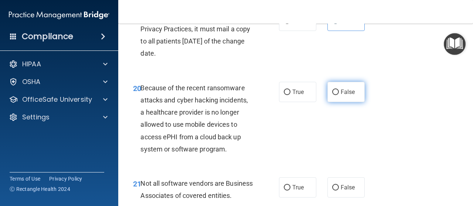
click at [344, 96] on span "False" at bounding box center [348, 92] width 14 height 7
click at [339, 95] on input "False" at bounding box center [335, 93] width 7 height 6
radio input "true"
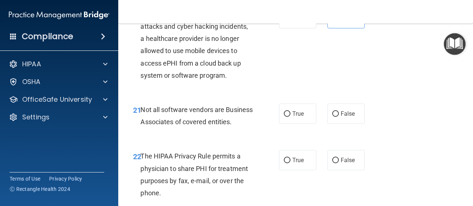
scroll to position [1588, 0]
click at [298, 117] on span "True" at bounding box center [297, 113] width 11 height 7
click at [290, 117] on input "True" at bounding box center [287, 115] width 7 height 6
radio input "true"
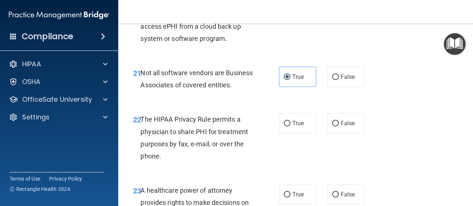
click at [293, 137] on div "22 The HIPAA Privacy Rule permits a physician to share PHI for treatment purpos…" at bounding box center [295, 139] width 336 height 71
click at [300, 127] on span "True" at bounding box center [297, 123] width 11 height 7
click at [290, 127] on input "True" at bounding box center [287, 124] width 7 height 6
radio input "true"
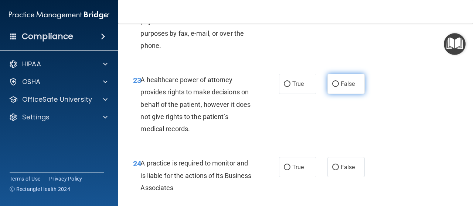
click at [332, 87] on input "False" at bounding box center [335, 85] width 7 height 6
radio input "true"
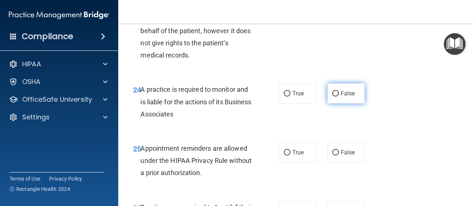
click at [336, 104] on label "False" at bounding box center [345, 93] width 37 height 20
click at [336, 97] on input "False" at bounding box center [335, 94] width 7 height 6
radio input "true"
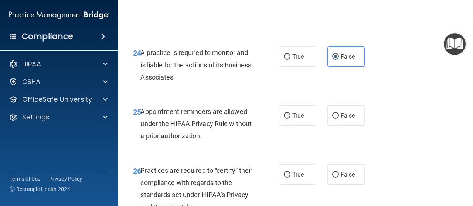
scroll to position [1847, 0]
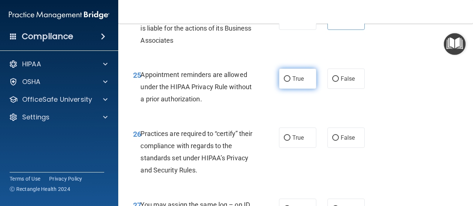
click at [301, 89] on label "True" at bounding box center [297, 79] width 37 height 20
click at [290, 82] on input "True" at bounding box center [287, 79] width 7 height 6
radio input "true"
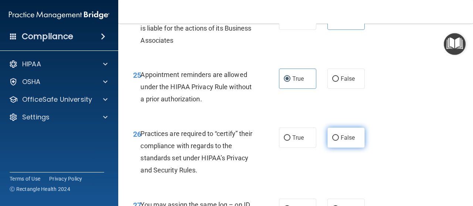
click at [345, 141] on span "False" at bounding box center [348, 137] width 14 height 7
click at [339, 141] on input "False" at bounding box center [335, 139] width 7 height 6
radio input "true"
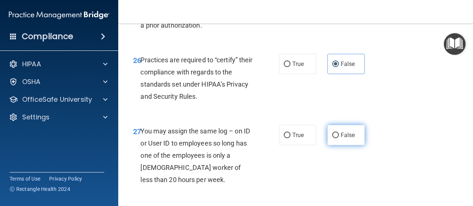
click at [336, 146] on label "False" at bounding box center [345, 135] width 37 height 20
click at [336, 138] on input "False" at bounding box center [335, 136] width 7 height 6
radio input "true"
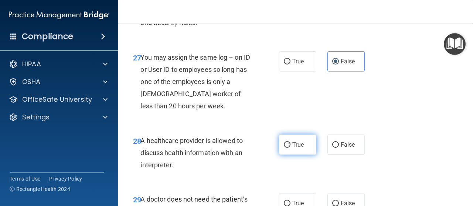
click at [299, 155] on label "True" at bounding box center [297, 145] width 37 height 20
click at [290, 148] on input "True" at bounding box center [287, 146] width 7 height 6
radio input "true"
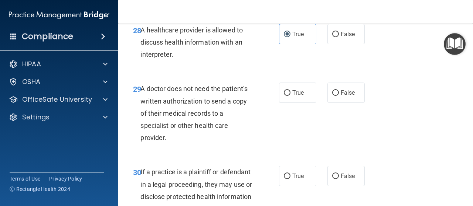
scroll to position [2179, 0]
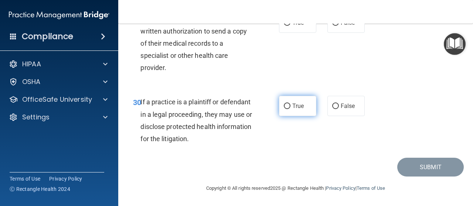
click at [299, 110] on span "True" at bounding box center [297, 106] width 11 height 7
click at [290, 109] on input "True" at bounding box center [287, 107] width 7 height 6
radio input "true"
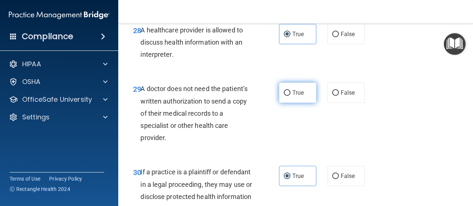
click at [294, 103] on label "True" at bounding box center [297, 93] width 37 height 20
click at [290, 96] on input "True" at bounding box center [287, 93] width 7 height 6
radio input "true"
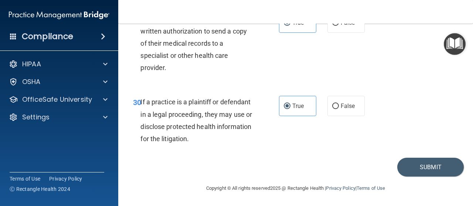
scroll to position [2199, 0]
click at [424, 166] on button "Submit" at bounding box center [430, 167] width 66 height 19
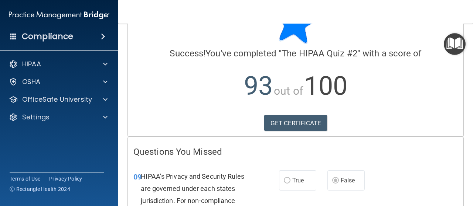
scroll to position [74, 0]
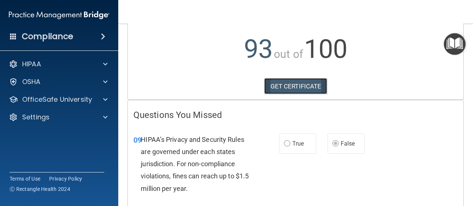
click at [295, 82] on link "GET CERTIFICATE" at bounding box center [295, 86] width 63 height 16
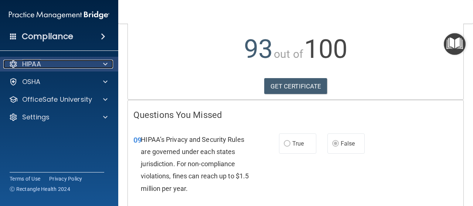
click at [74, 64] on div "HIPAA" at bounding box center [49, 64] width 92 height 9
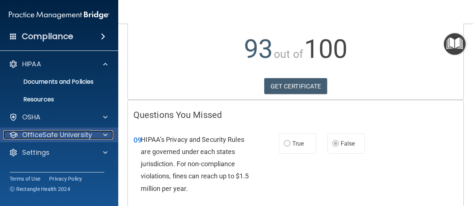
click at [93, 133] on div "OfficeSafe University" at bounding box center [49, 135] width 92 height 9
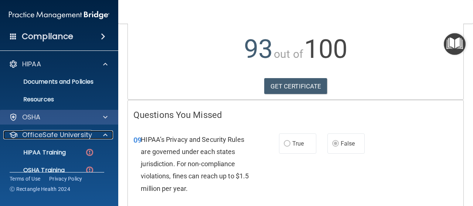
scroll to position [148, 0]
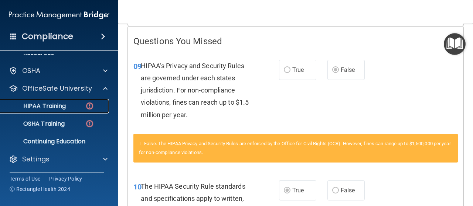
click at [73, 113] on link "HIPAA Training" at bounding box center [51, 106] width 116 height 15
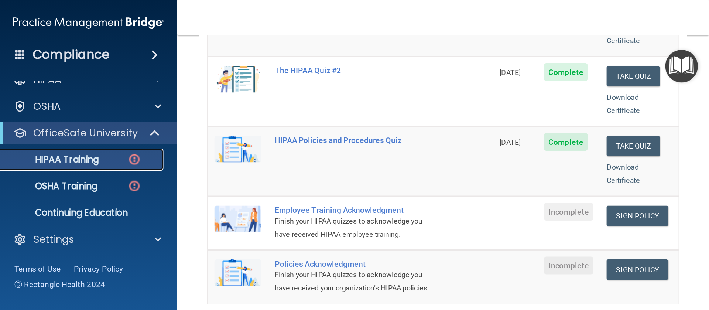
scroll to position [185, 0]
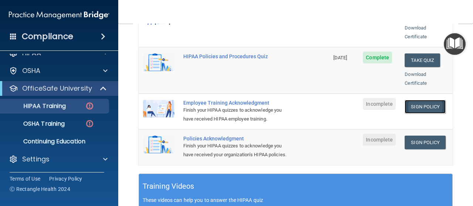
click at [422, 100] on link "Sign Policy" at bounding box center [424, 107] width 41 height 14
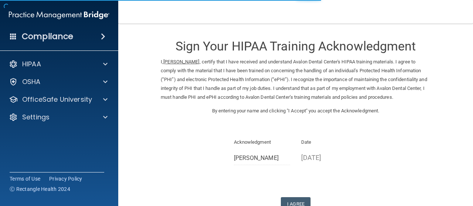
click at [291, 195] on div "Sign Your HIPAA Training Acknowledgment I, [PERSON_NAME] , certify that I have …" at bounding box center [296, 121] width 270 height 180
click at [294, 199] on button "I Agree" at bounding box center [296, 205] width 30 height 14
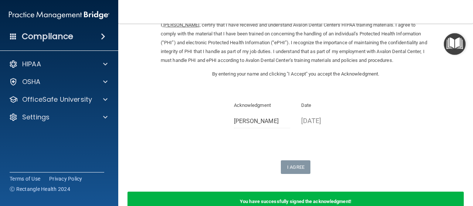
scroll to position [81, 0]
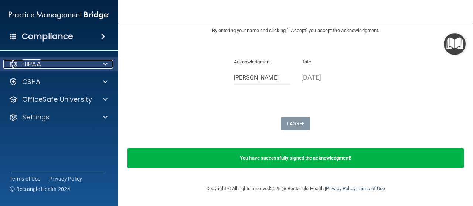
click at [65, 62] on div "HIPAA" at bounding box center [49, 64] width 92 height 9
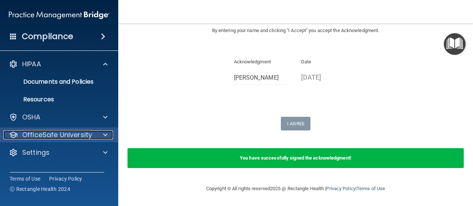
click at [81, 132] on p "OfficeSafe University" at bounding box center [57, 135] width 70 height 9
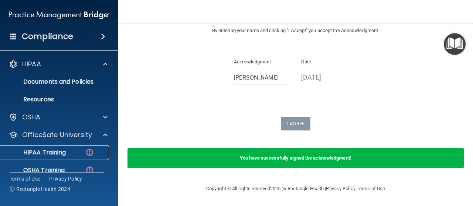
click at [93, 149] on img at bounding box center [89, 152] width 9 height 9
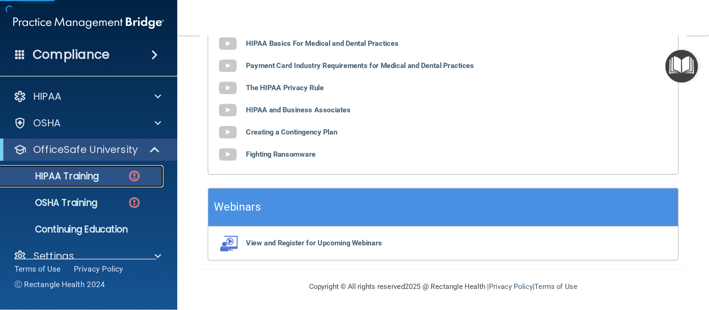
scroll to position [233, 0]
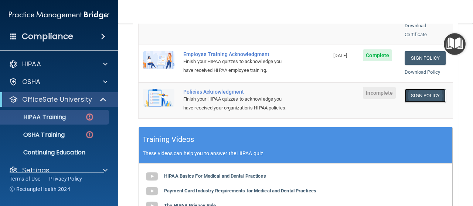
click at [418, 89] on link "Sign Policy" at bounding box center [424, 96] width 41 height 14
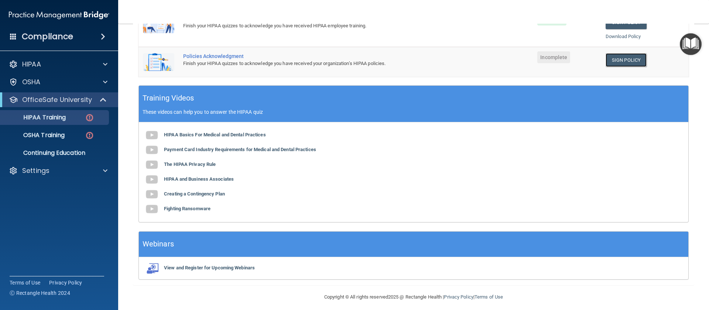
scroll to position [239, 0]
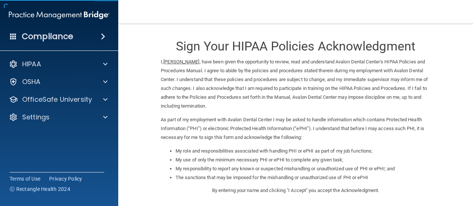
scroll to position [131, 0]
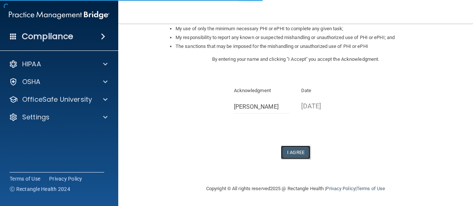
click at [283, 154] on button "I Agree" at bounding box center [296, 153] width 30 height 14
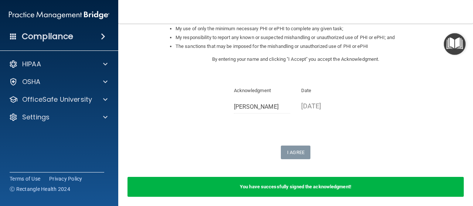
scroll to position [160, 0]
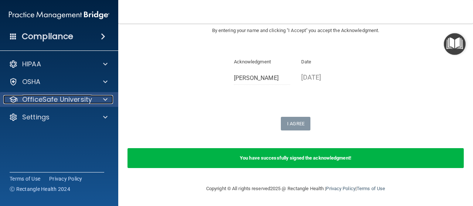
click at [88, 101] on p "OfficeSafe University" at bounding box center [57, 99] width 70 height 9
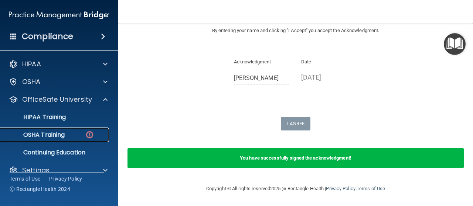
click at [79, 132] on div "OSHA Training" at bounding box center [55, 134] width 101 height 7
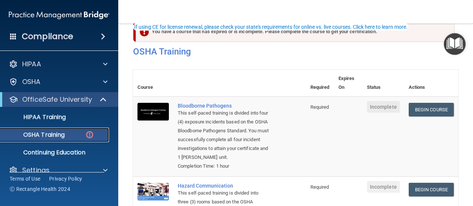
scroll to position [52, 0]
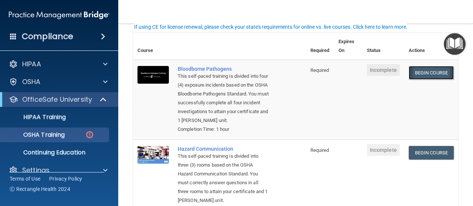
click at [438, 72] on link "Begin Course" at bounding box center [430, 73] width 45 height 14
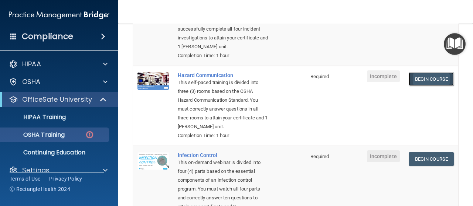
click at [427, 84] on link "Begin Course" at bounding box center [430, 79] width 45 height 14
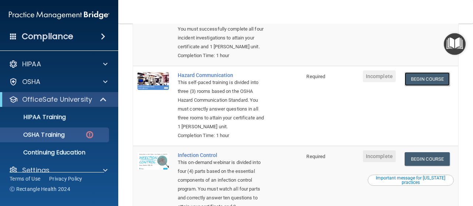
scroll to position [237, 0]
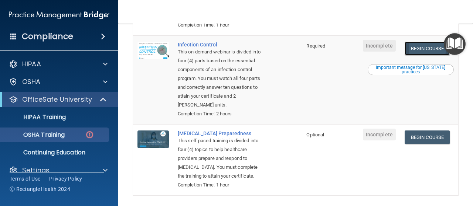
click at [420, 51] on link "Begin Course" at bounding box center [426, 49] width 45 height 14
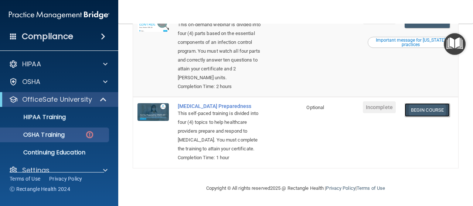
click at [423, 110] on link "Begin Course" at bounding box center [426, 110] width 45 height 14
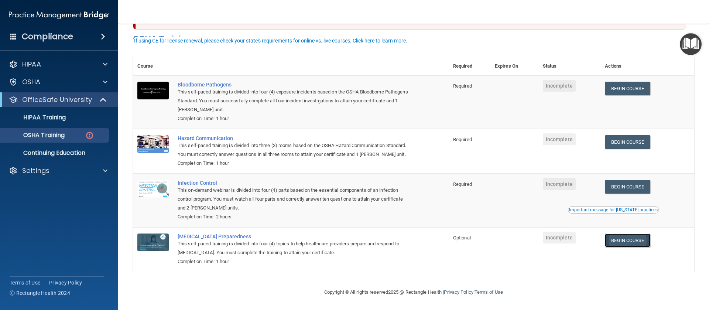
scroll to position [39, 0]
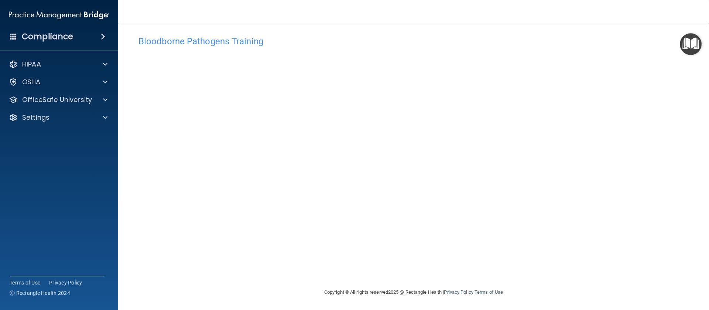
scroll to position [6, 0]
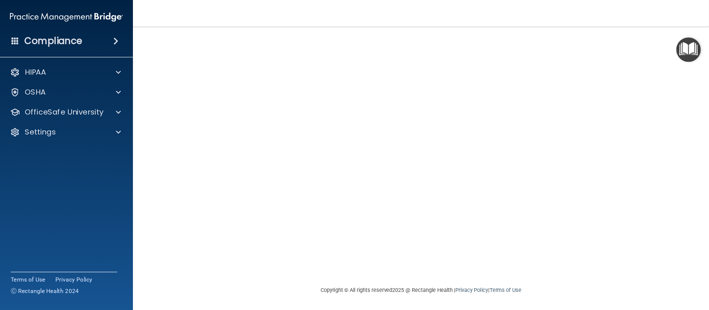
scroll to position [23, 0]
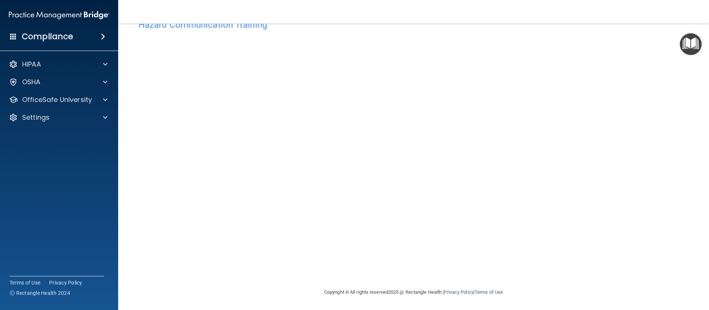
drag, startPoint x: 470, startPoint y: 1, endPoint x: 524, endPoint y: 246, distance: 250.3
click at [472, 206] on div "Hazard Communication Training This course doesn’t expire until . Are you sure y…" at bounding box center [413, 152] width 561 height 272
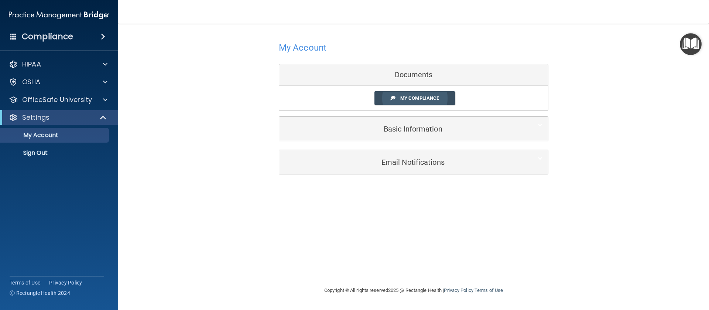
click at [434, 99] on span "My Compliance" at bounding box center [419, 98] width 39 height 6
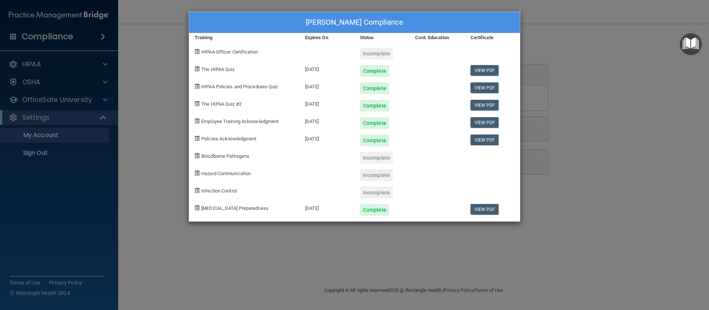
drag, startPoint x: 572, startPoint y: 172, endPoint x: 546, endPoint y: 146, distance: 37.6
click at [472, 172] on div "[PERSON_NAME] Compliance Training Expires On Status Cont. Education Certificate…" at bounding box center [354, 155] width 709 height 310
